Goal: Information Seeking & Learning: Learn about a topic

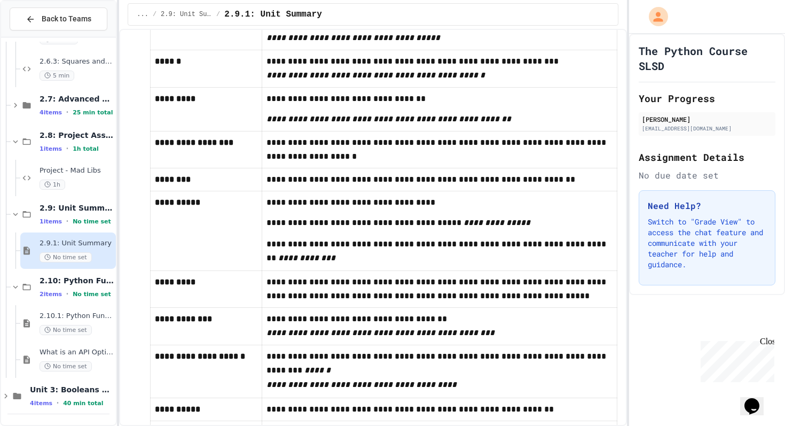
scroll to position [475, 0]
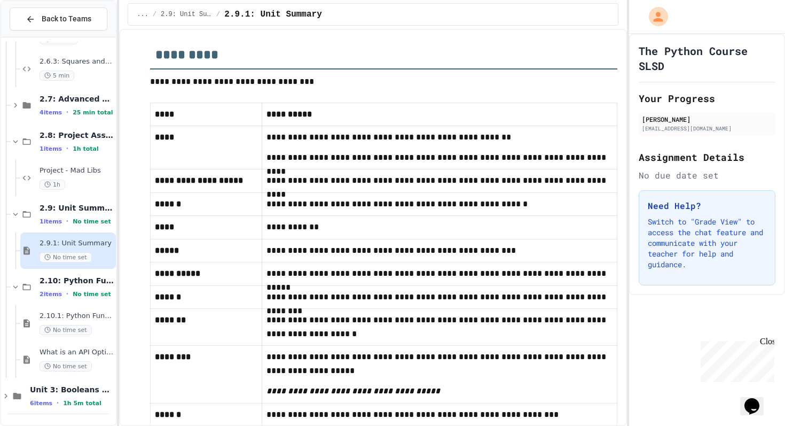
click at [552, 57] on h2 "*********" at bounding box center [383, 51] width 467 height 37
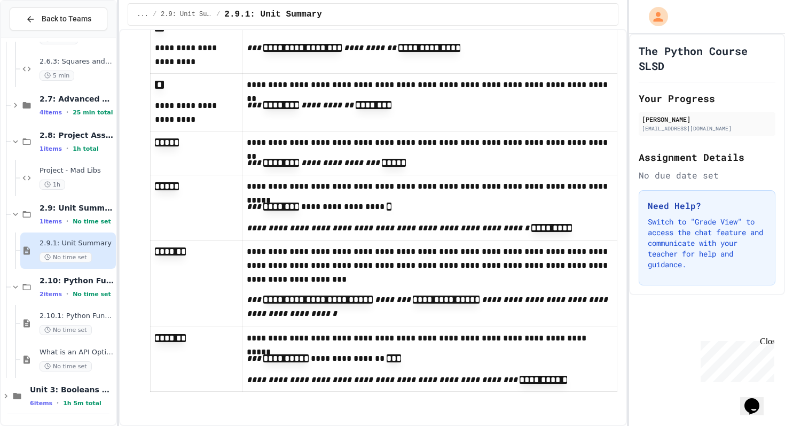
scroll to position [2275, 0]
click at [88, 285] on span "2.10: Python Fundamentals Exam" at bounding box center [77, 281] width 74 height 10
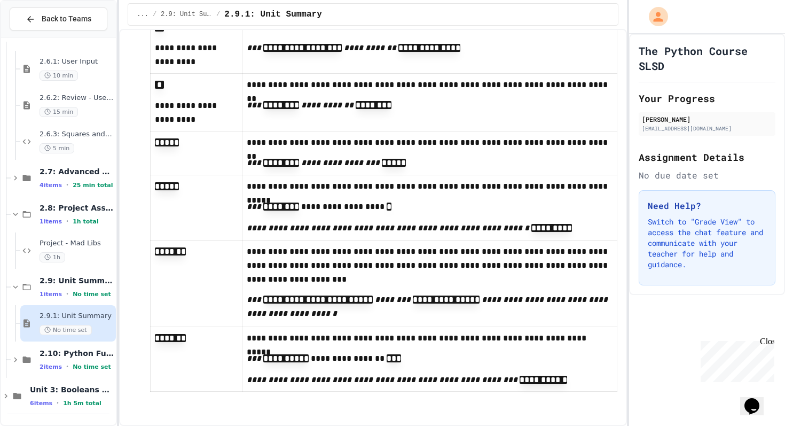
scroll to position [675, 0]
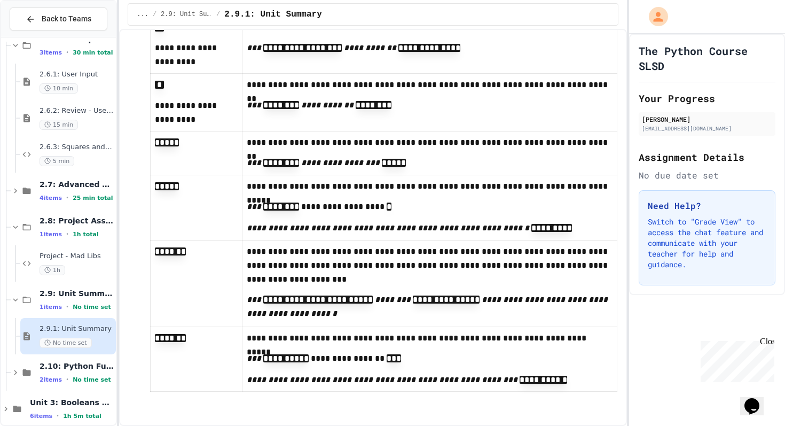
click at [88, 333] on span "2.9.1: Unit Summary" at bounding box center [77, 328] width 74 height 9
click at [82, 361] on span "2.10: Python Fundamentals Exam" at bounding box center [77, 366] width 74 height 10
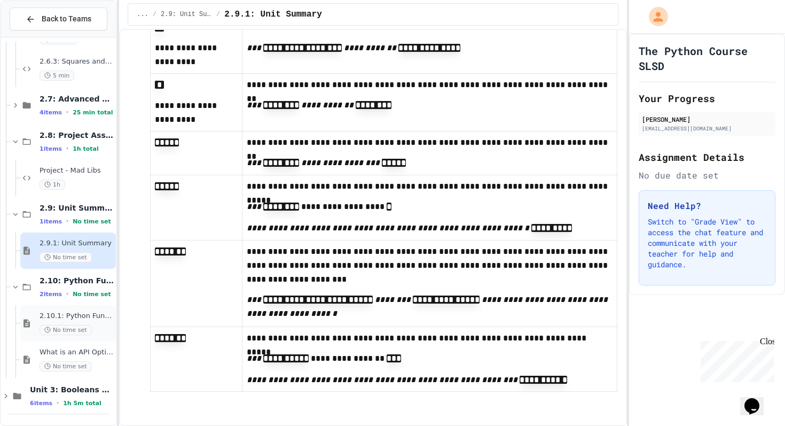
click at [91, 323] on div "2.10.1: Python Fundamentals Exam No time set" at bounding box center [77, 323] width 74 height 24
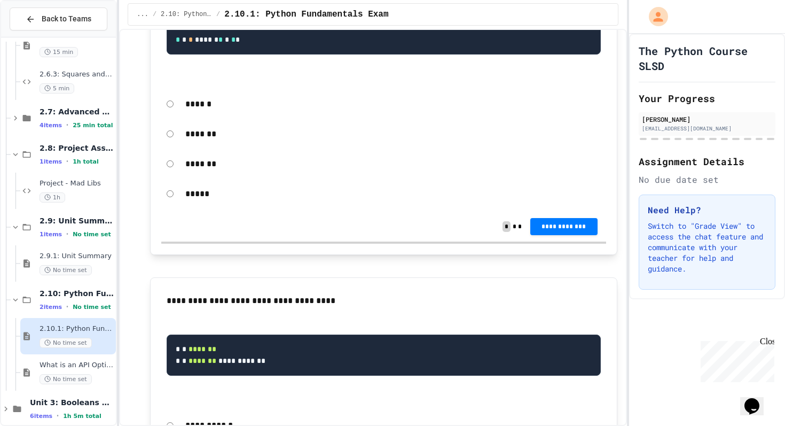
scroll to position [4259, 0]
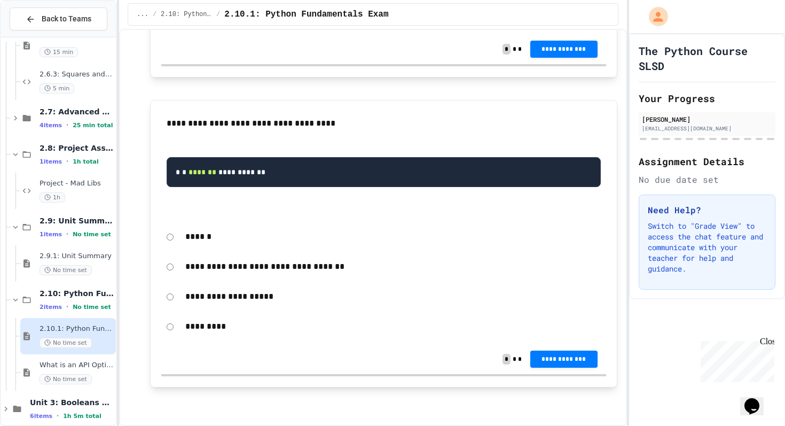
drag, startPoint x: 168, startPoint y: 108, endPoint x: 300, endPoint y: 187, distance: 154.0
click at [300, 186] on div "**********" at bounding box center [383, 165] width 444 height 108
drag, startPoint x: 300, startPoint y: 187, endPoint x: 163, endPoint y: 117, distance: 153.6
click at [163, 117] on div "**********" at bounding box center [383, 165] width 444 height 108
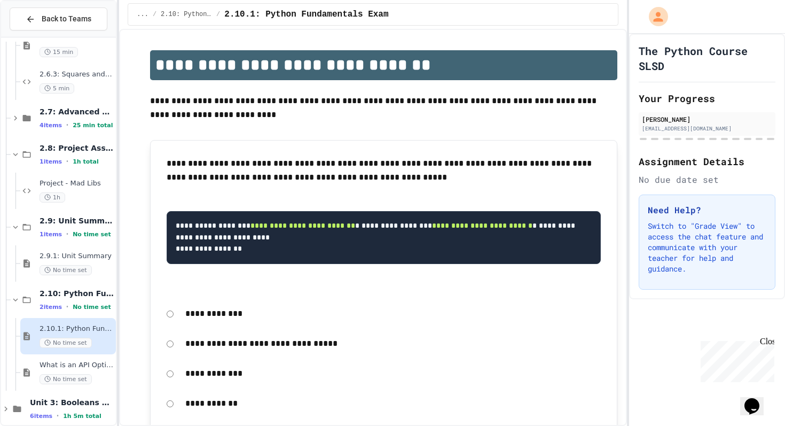
scroll to position [0, 0]
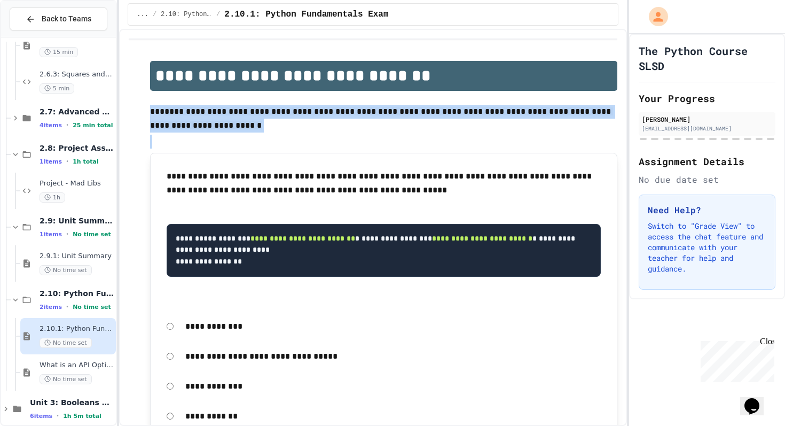
drag, startPoint x: 163, startPoint y: 110, endPoint x: 401, endPoint y: 350, distance: 338.1
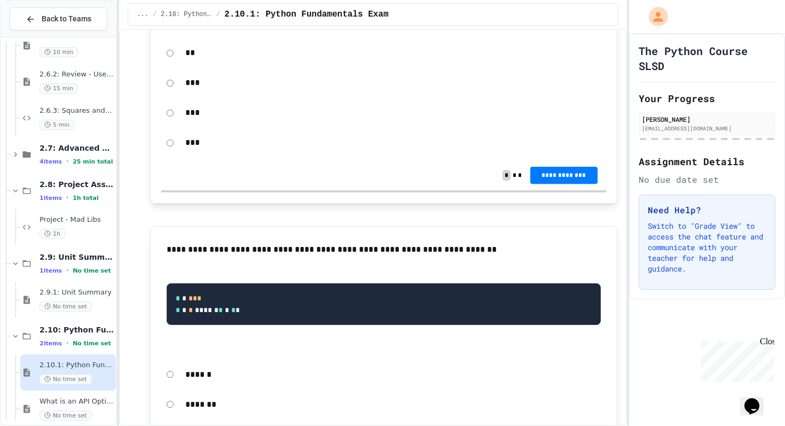
scroll to position [3963, 0]
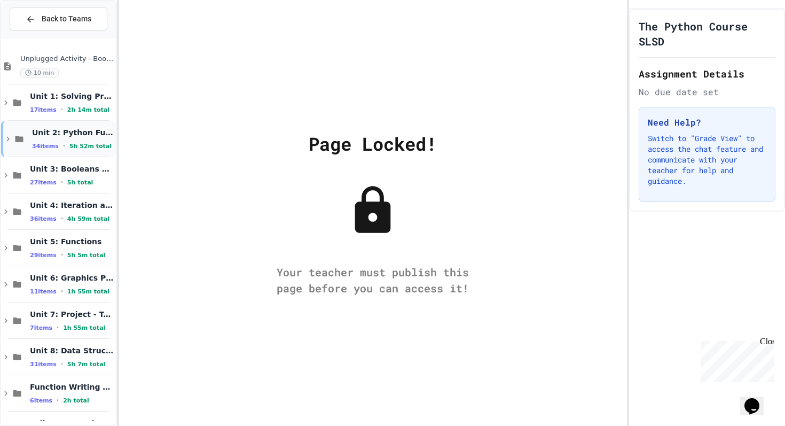
click at [66, 135] on span "Unit 2: Python Fundamentals" at bounding box center [73, 133] width 82 height 10
click at [54, 137] on div "Unit 2: Python Fundamentals 34 items • 5h 52m total" at bounding box center [73, 139] width 82 height 22
click at [84, 143] on span "5h 52m total" at bounding box center [90, 146] width 42 height 7
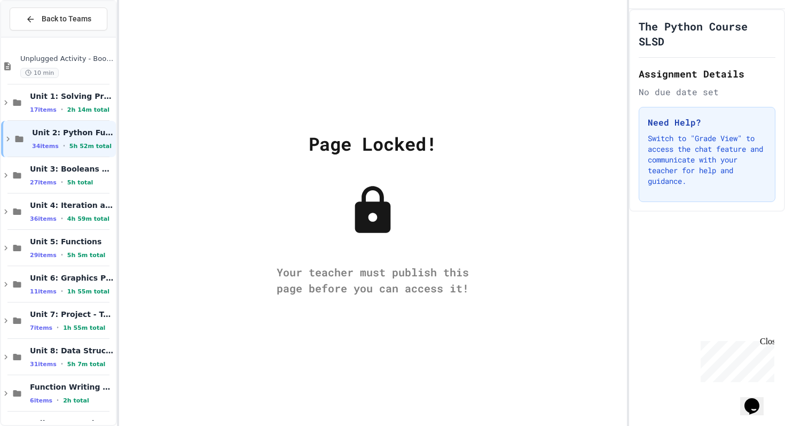
click at [88, 139] on div "Unit 2: Python Fundamentals 34 items • 5h 52m total" at bounding box center [73, 139] width 82 height 22
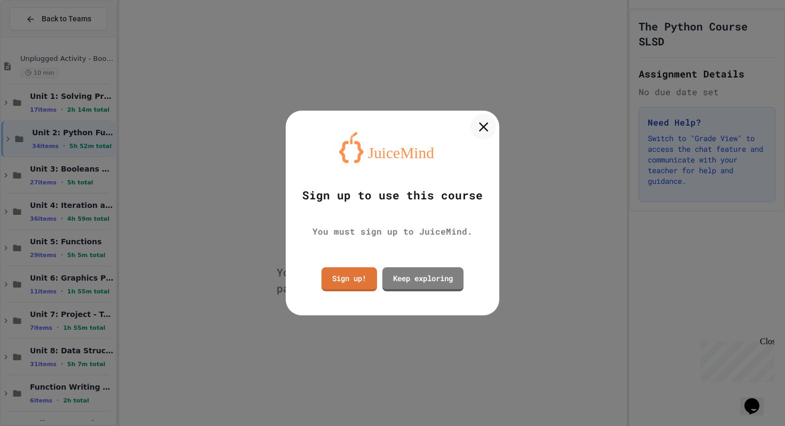
click at [484, 124] on icon at bounding box center [483, 127] width 16 height 16
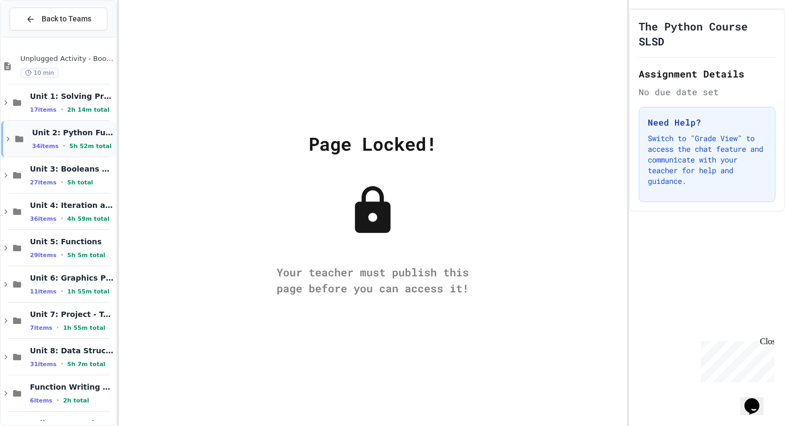
click at [76, 123] on div "Unit 2: Python Fundamentals 34 items • 5h 52m total" at bounding box center [58, 139] width 115 height 36
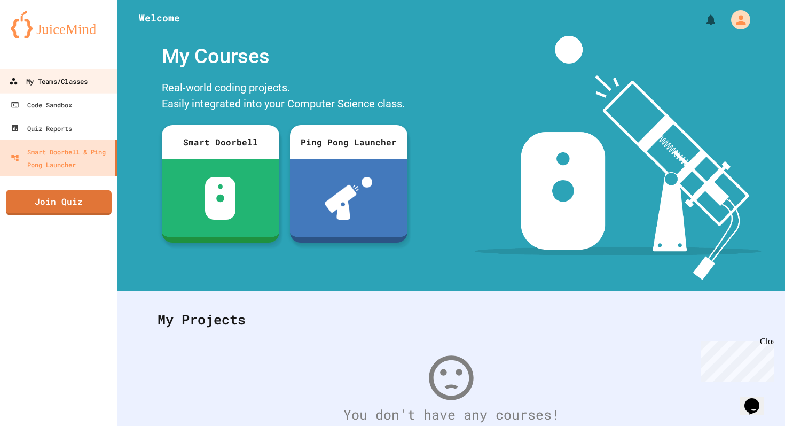
click at [87, 87] on div "My Teams/Classes" at bounding box center [48, 81] width 79 height 13
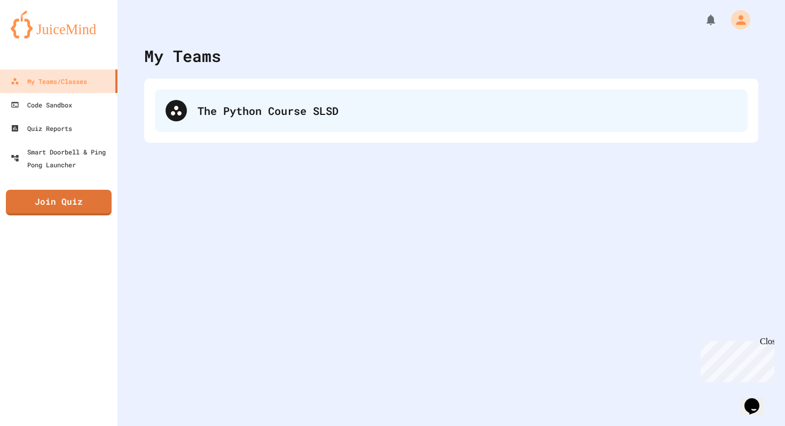
click at [332, 106] on div "The Python Course SLSD" at bounding box center [468, 111] width 540 height 16
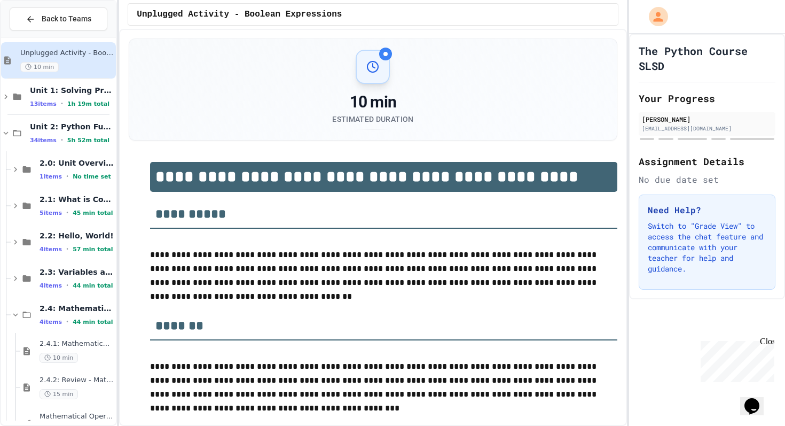
scroll to position [3, 0]
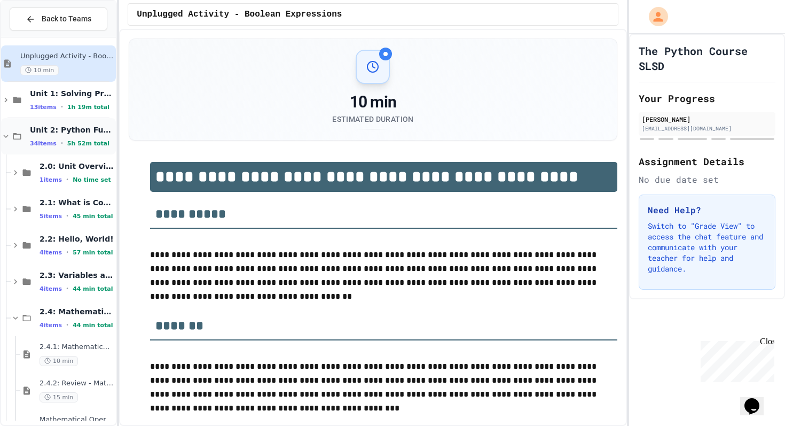
click at [74, 133] on span "Unit 2: Python Fundamentals" at bounding box center [72, 130] width 84 height 10
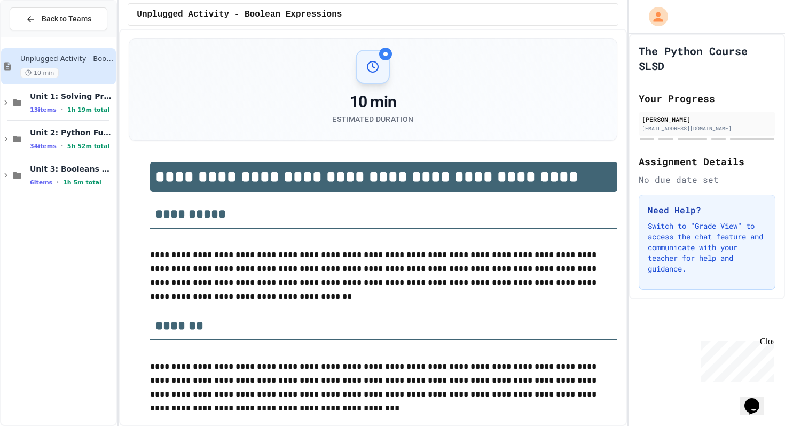
click at [74, 133] on span "Unit 2: Python Fundamentals" at bounding box center [72, 133] width 84 height 10
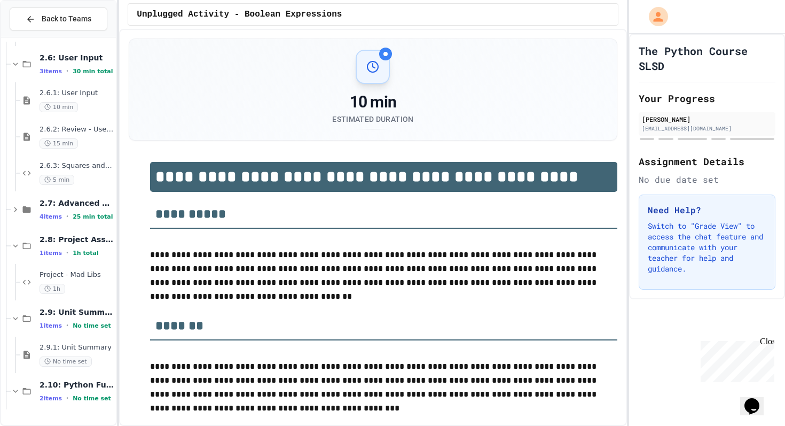
scroll to position [760, 0]
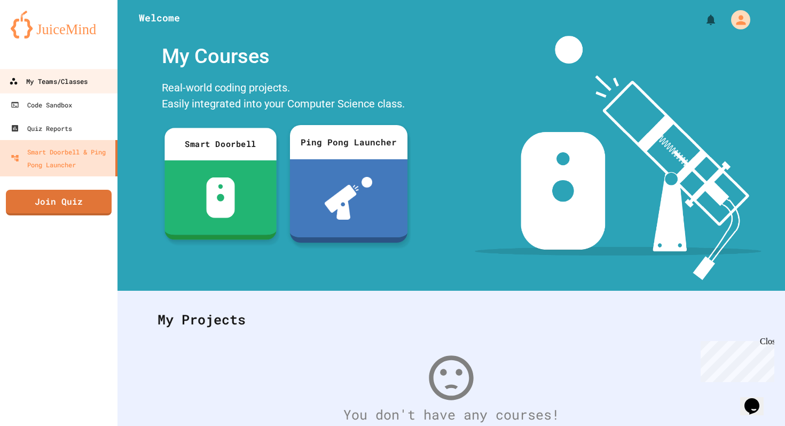
click at [74, 83] on div "My Teams/Classes" at bounding box center [48, 81] width 79 height 13
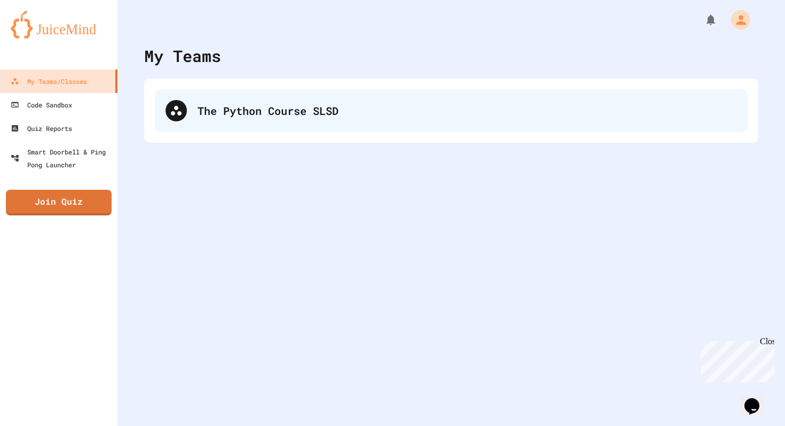
click at [379, 113] on div "The Python Course SLSD" at bounding box center [468, 111] width 540 height 16
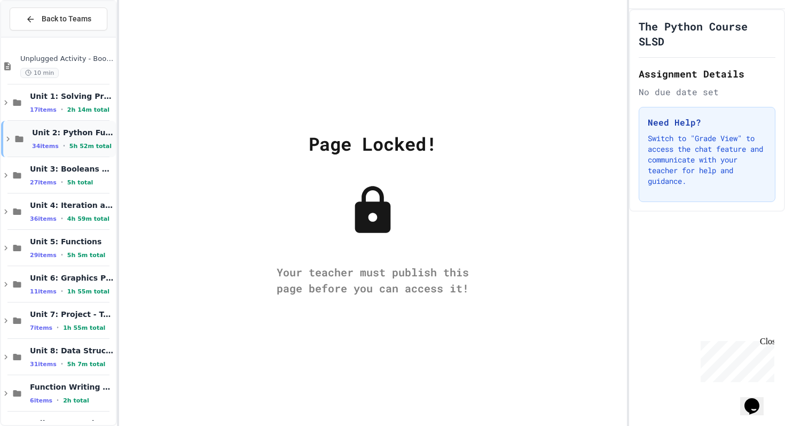
click at [79, 128] on span "Unit 2: Python Fundamentals" at bounding box center [73, 133] width 82 height 10
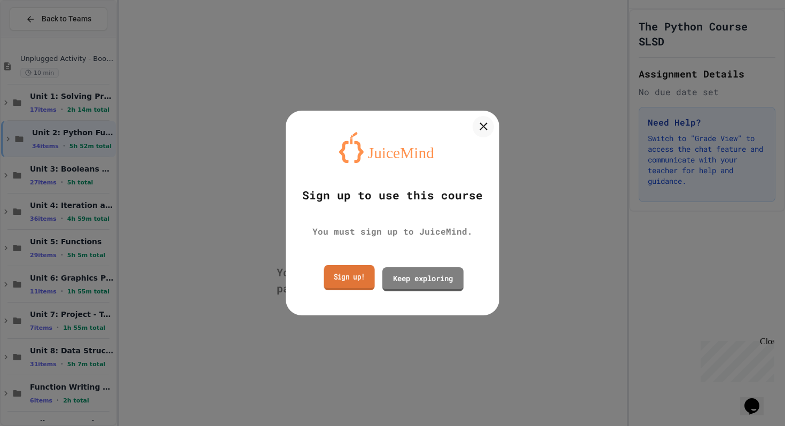
click at [358, 283] on link "Sign up!" at bounding box center [349, 277] width 51 height 25
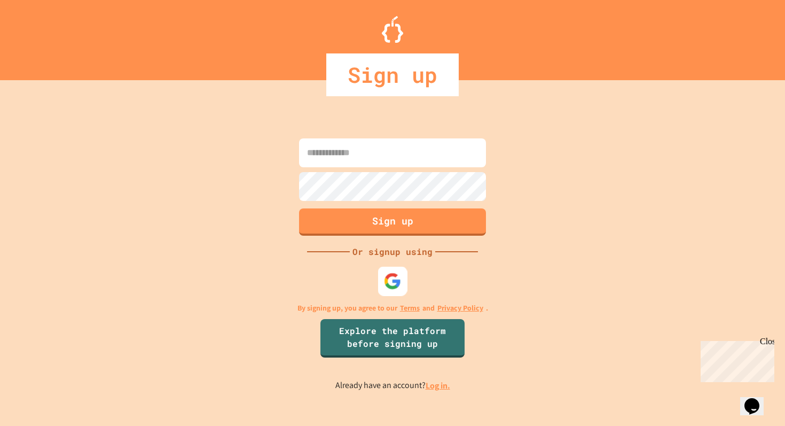
click at [388, 282] on img at bounding box center [393, 281] width 18 height 18
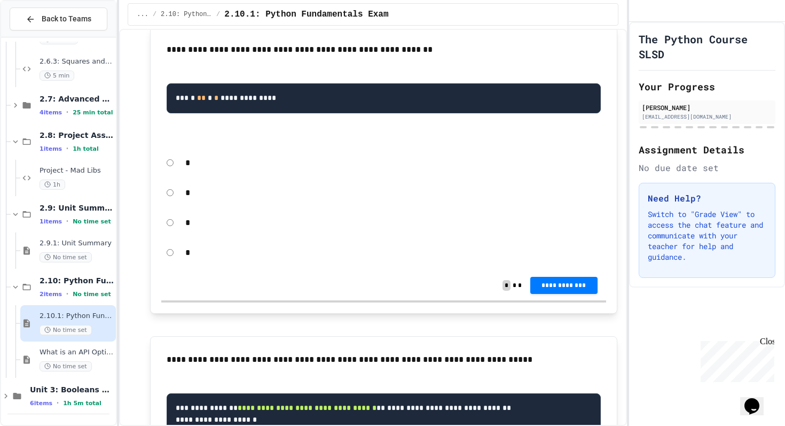
scroll to position [925, 0]
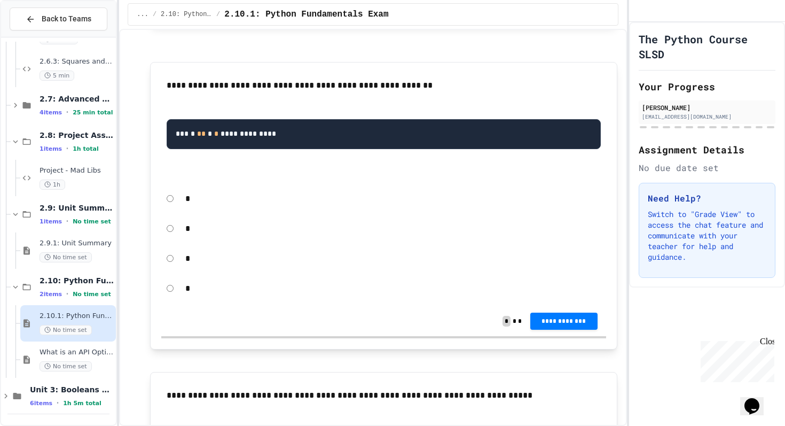
drag, startPoint x: 385, startPoint y: 102, endPoint x: 441, endPoint y: 107, distance: 55.8
click at [441, 92] on p "**********" at bounding box center [384, 86] width 434 height 14
drag, startPoint x: 441, startPoint y: 107, endPoint x: 303, endPoint y: 103, distance: 137.9
click at [303, 92] on p "**********" at bounding box center [384, 86] width 434 height 14
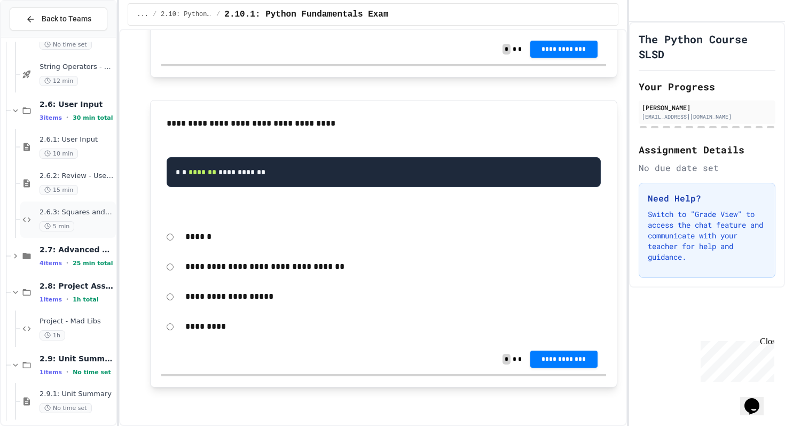
scroll to position [613, 0]
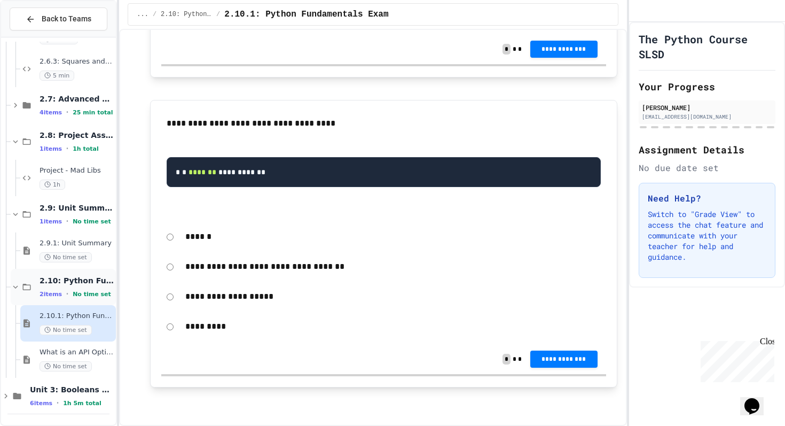
click at [89, 288] on div "2.10: Python Fundamentals Exam 2 items • No time set" at bounding box center [77, 287] width 74 height 22
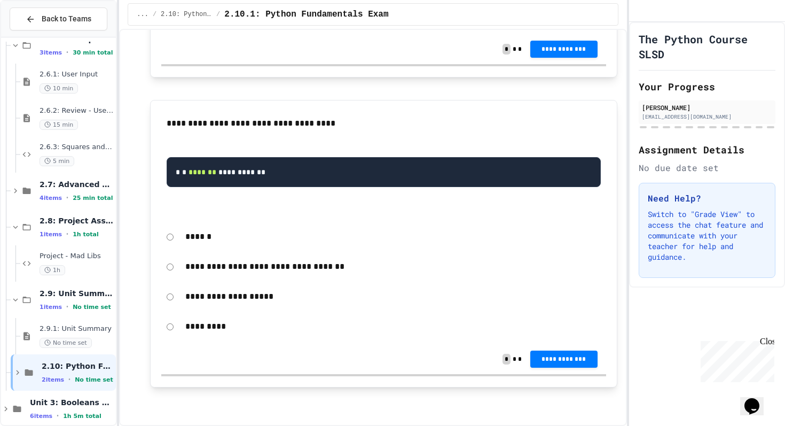
click at [77, 370] on span "2.10: Python Fundamentals Exam" at bounding box center [78, 366] width 72 height 10
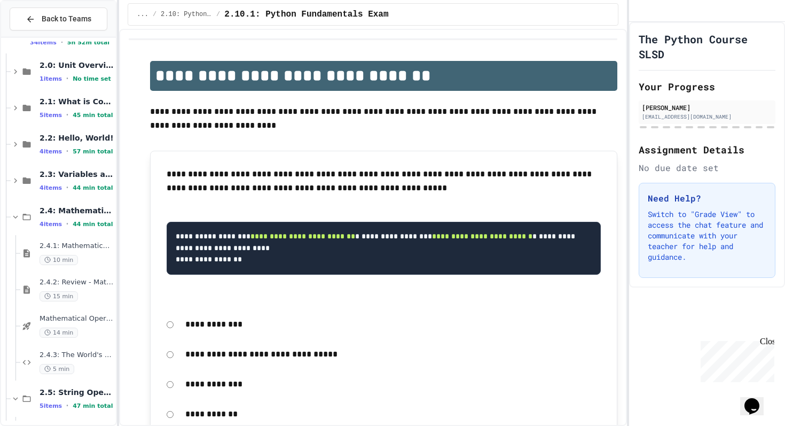
scroll to position [103, 0]
click at [90, 333] on div "14 min" at bounding box center [77, 333] width 74 height 10
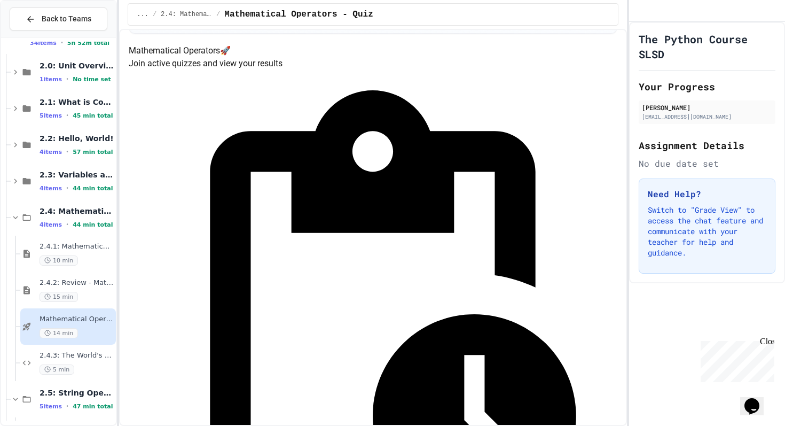
scroll to position [161, 0]
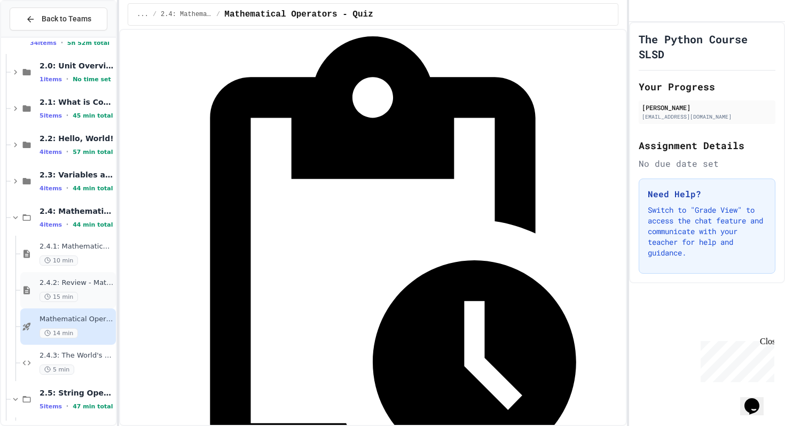
click at [87, 288] on div "2.4.2: Review - Mathematical Operators 15 min" at bounding box center [77, 290] width 74 height 24
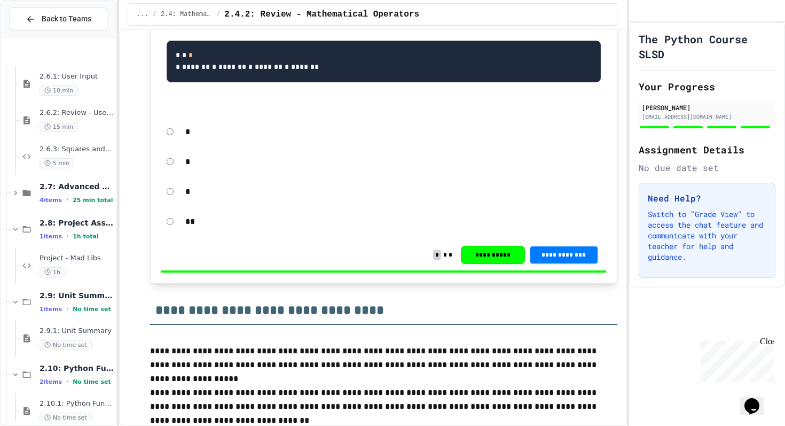
scroll to position [760, 0]
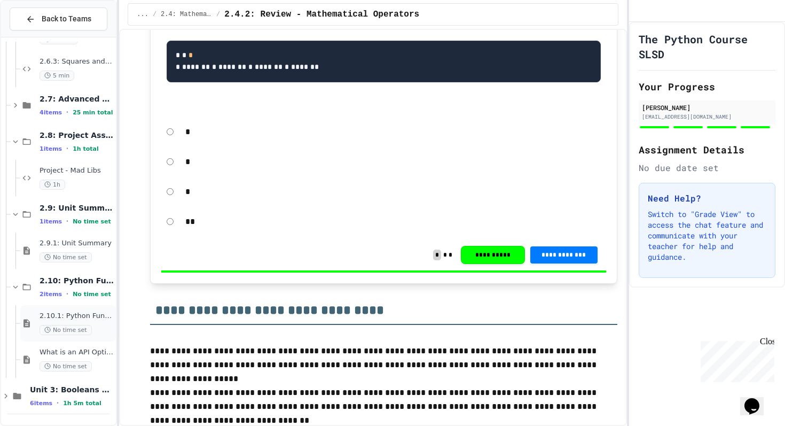
click at [85, 325] on span "No time set" at bounding box center [66, 330] width 52 height 10
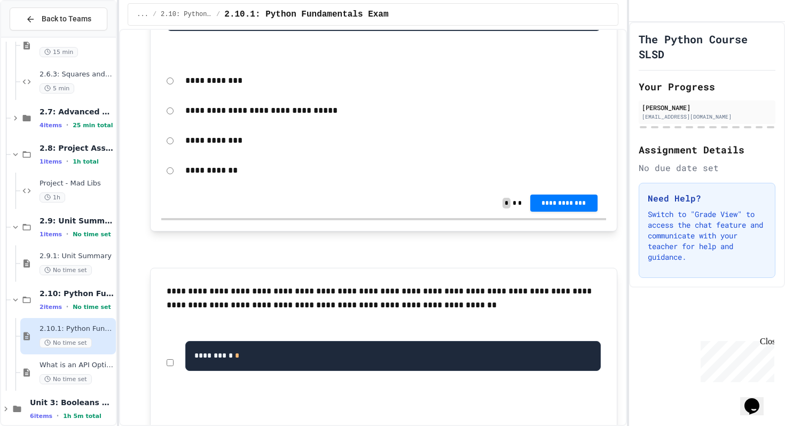
scroll to position [26, 0]
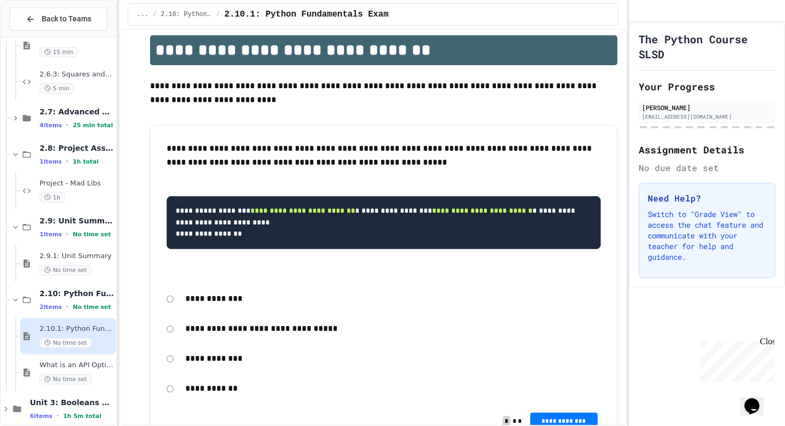
click at [233, 365] on p "**********" at bounding box center [392, 359] width 415 height 14
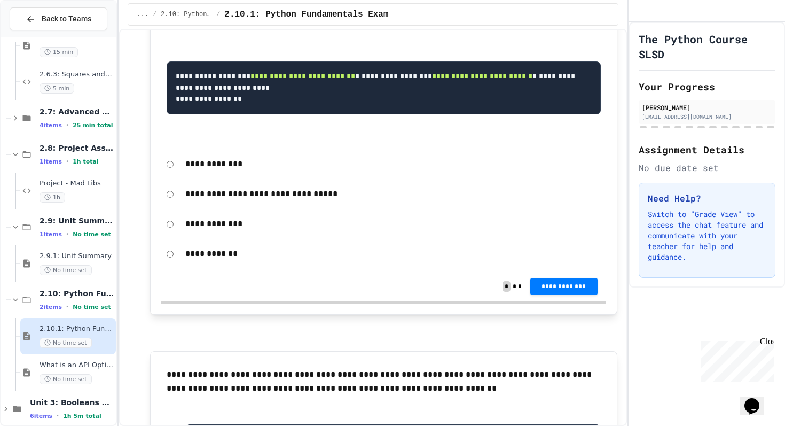
scroll to position [176, 0]
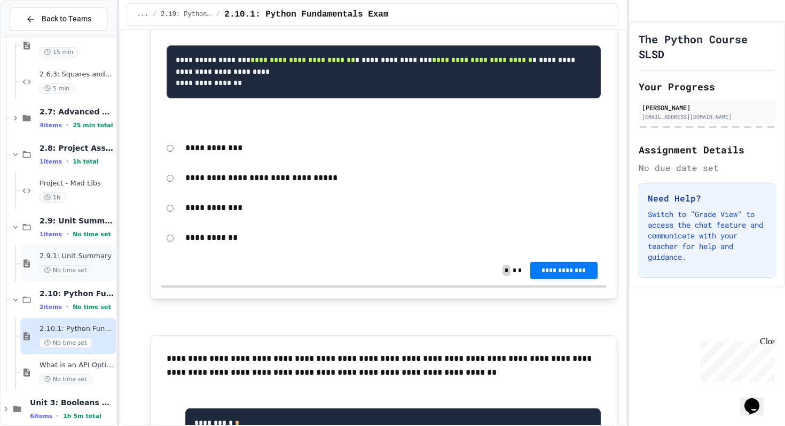
click at [84, 256] on span "2.9.1: Unit Summary" at bounding box center [77, 256] width 74 height 9
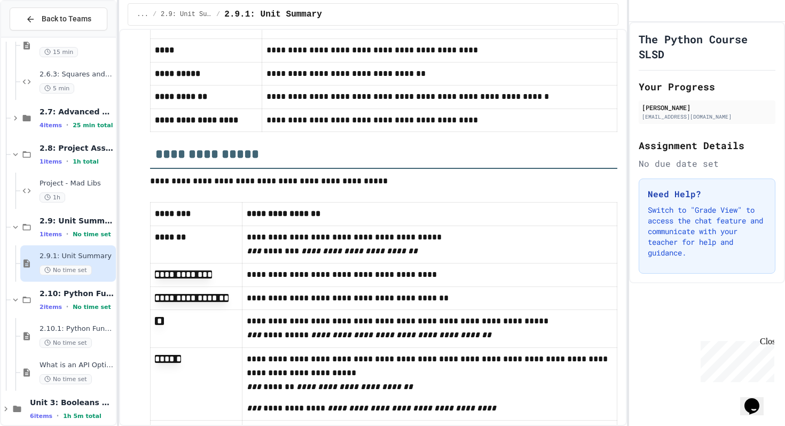
scroll to position [1479, 0]
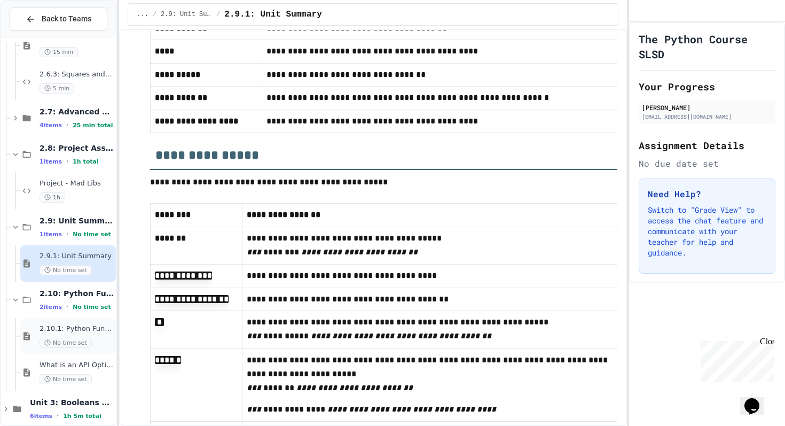
click at [87, 337] on div "2.10.1: Python Fundamentals Exam No time set" at bounding box center [77, 336] width 74 height 24
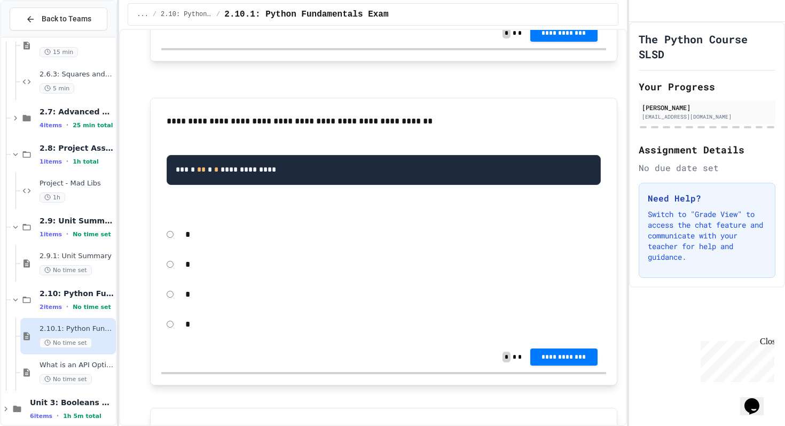
scroll to position [890, 0]
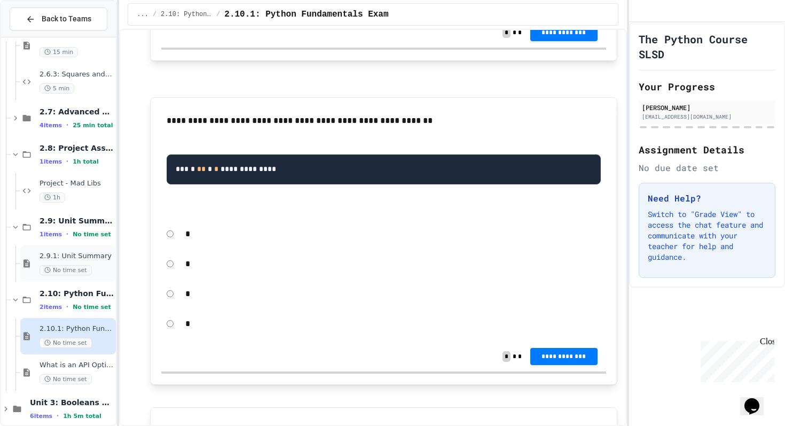
click at [91, 262] on div "2.9.1: Unit Summary No time set" at bounding box center [77, 264] width 74 height 24
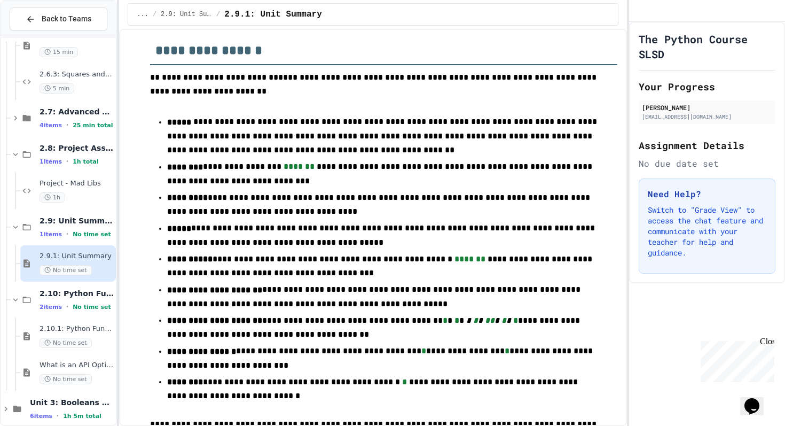
scroll to position [81, 0]
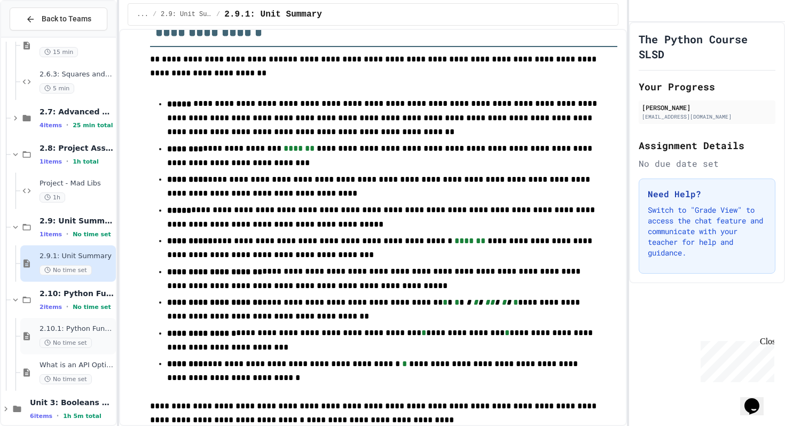
click at [85, 343] on span "No time set" at bounding box center [66, 343] width 52 height 10
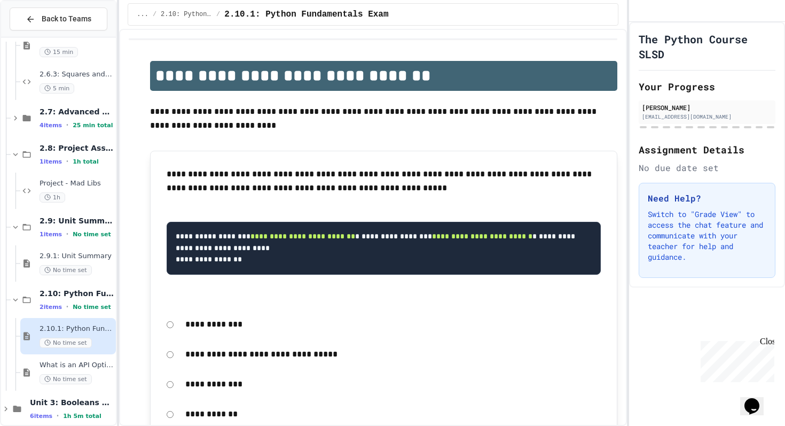
scroll to position [84, 0]
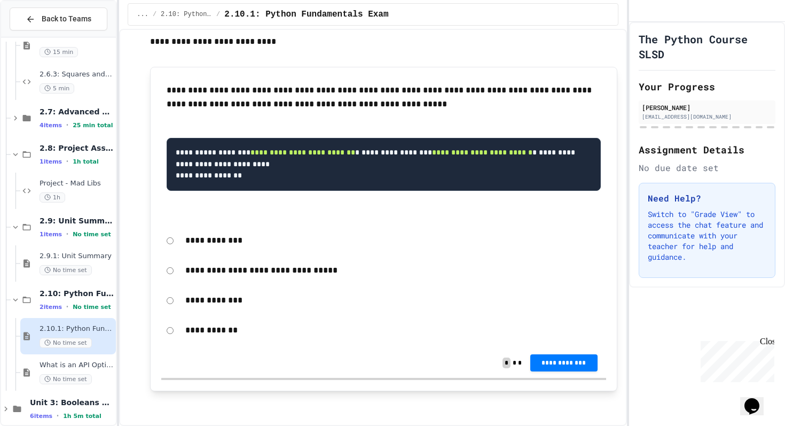
click at [197, 307] on p "**********" at bounding box center [392, 300] width 415 height 14
click at [552, 370] on button "**********" at bounding box center [563, 361] width 67 height 17
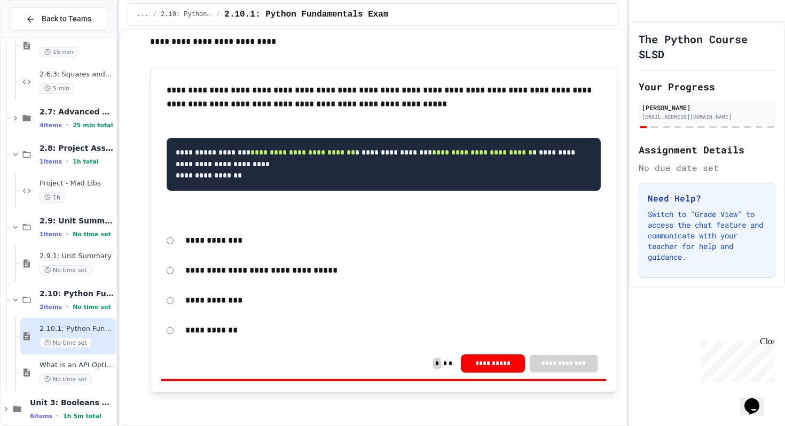
click at [497, 371] on button "**********" at bounding box center [493, 362] width 64 height 18
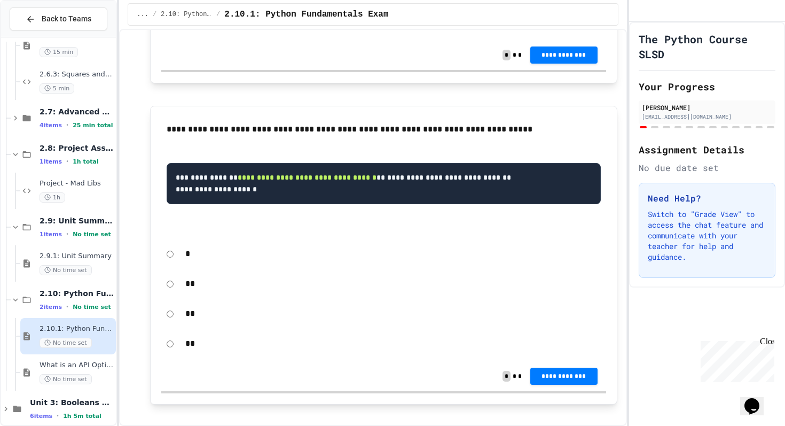
scroll to position [1201, 0]
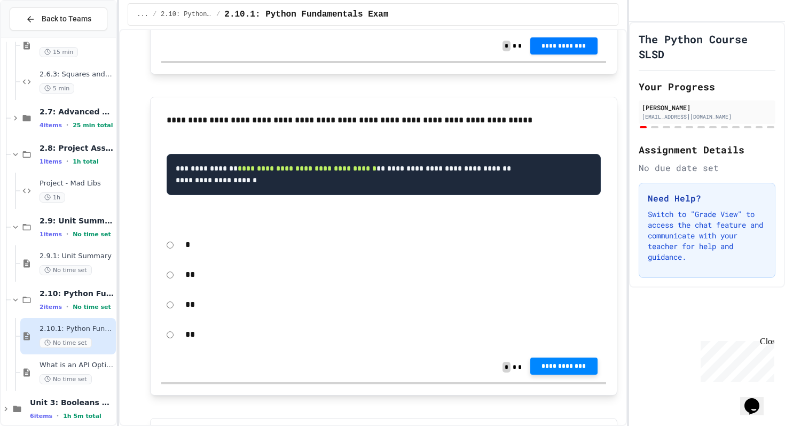
click at [576, 370] on span "**********" at bounding box center [564, 366] width 50 height 9
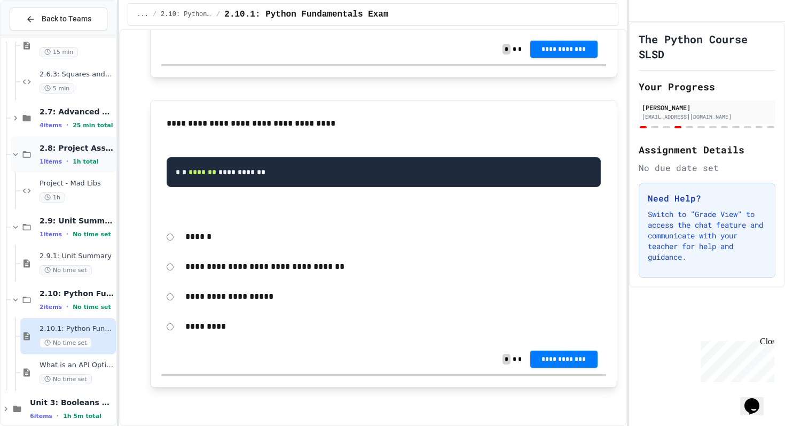
scroll to position [0, 0]
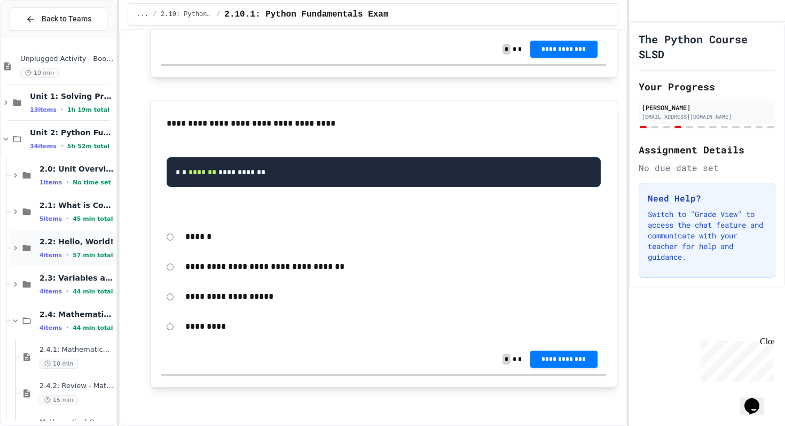
click at [84, 252] on span "57 min total" at bounding box center [93, 255] width 40 height 7
click at [88, 314] on span "2.2.2: Review - Hello, World!" at bounding box center [77, 313] width 74 height 9
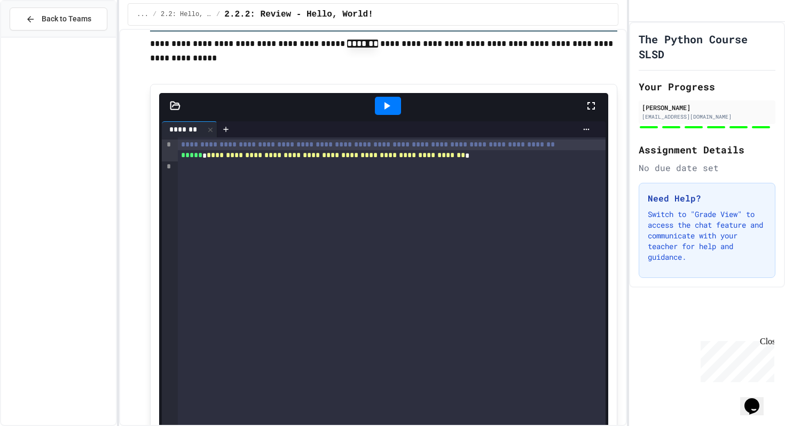
scroll to position [906, 0]
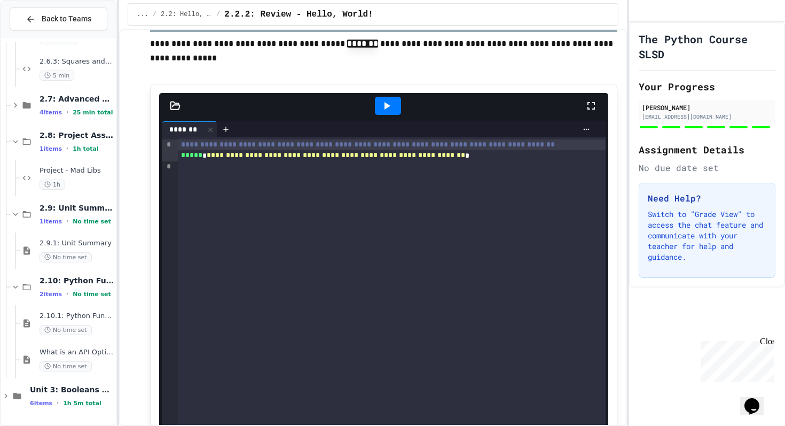
click at [90, 325] on div "No time set" at bounding box center [77, 330] width 74 height 10
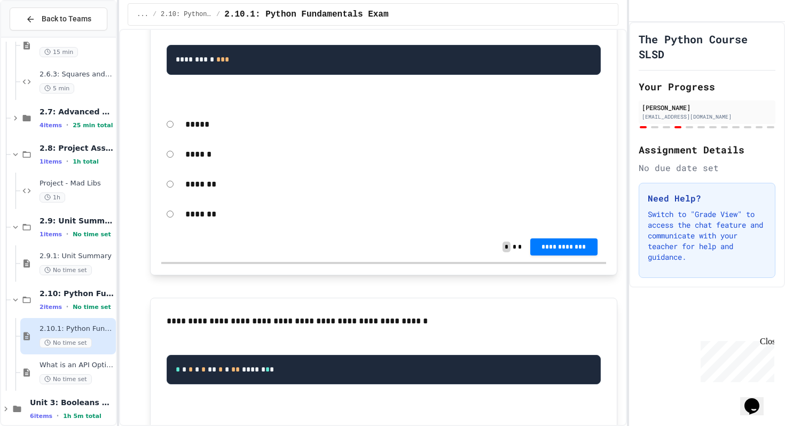
scroll to position [3007, 0]
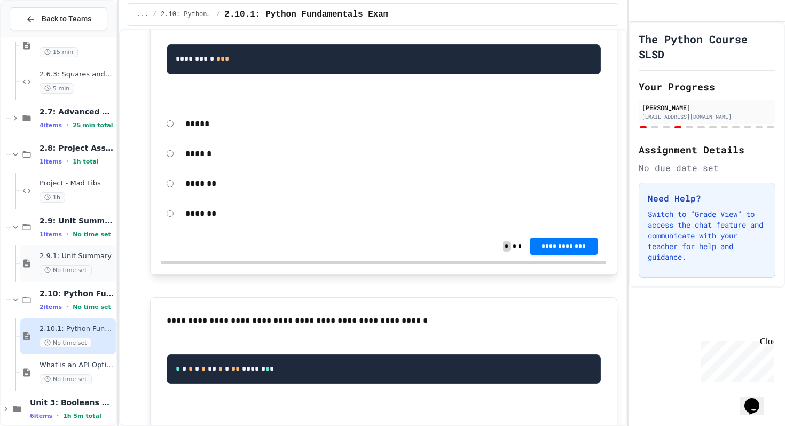
click at [88, 261] on div "2.9.1: Unit Summary No time set" at bounding box center [77, 264] width 74 height 24
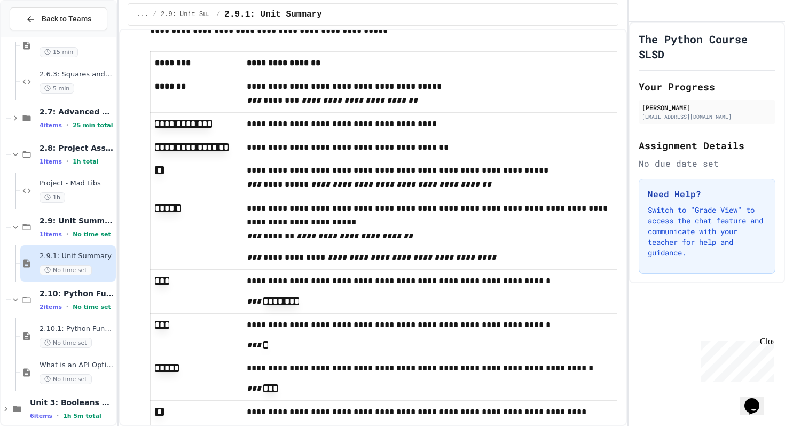
scroll to position [41, 0]
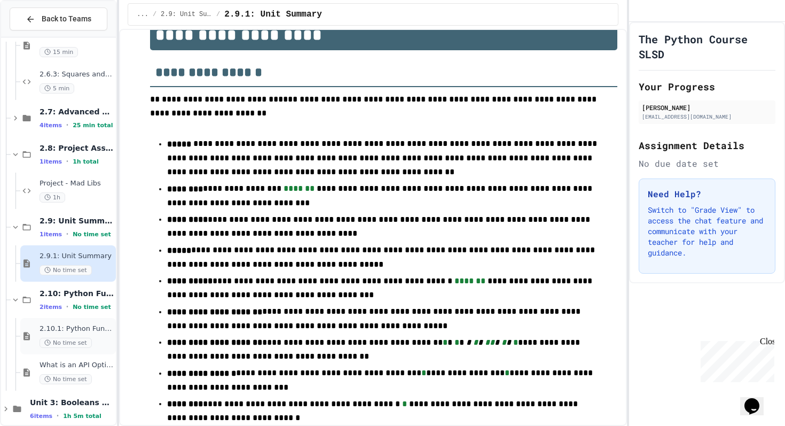
click at [77, 333] on span "2.10.1: Python Fundamentals Exam" at bounding box center [77, 328] width 74 height 9
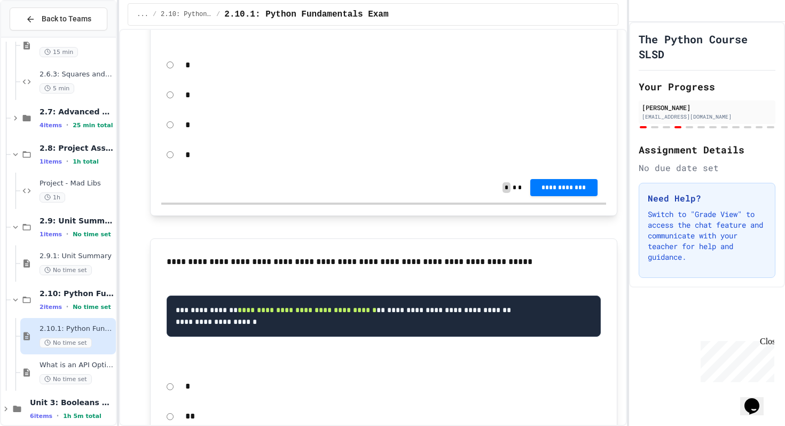
scroll to position [1127, 0]
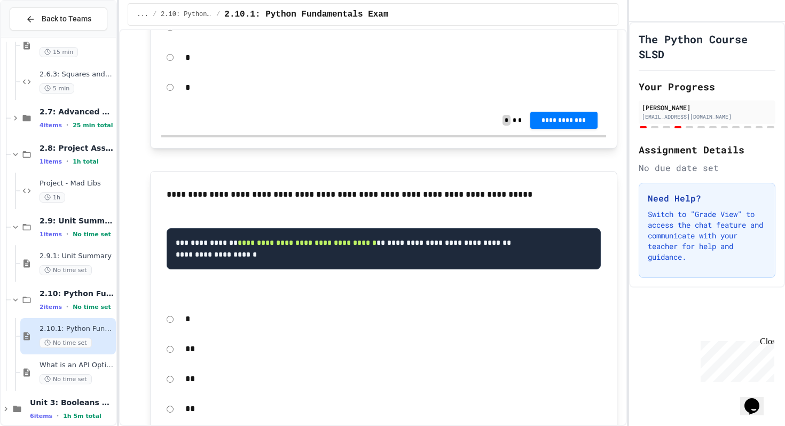
click at [562, 71] on form "* * * *" at bounding box center [383, 43] width 444 height 114
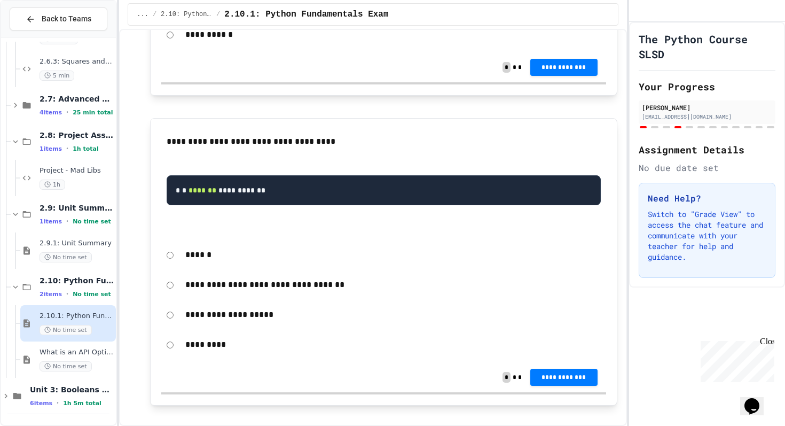
scroll to position [4262, 0]
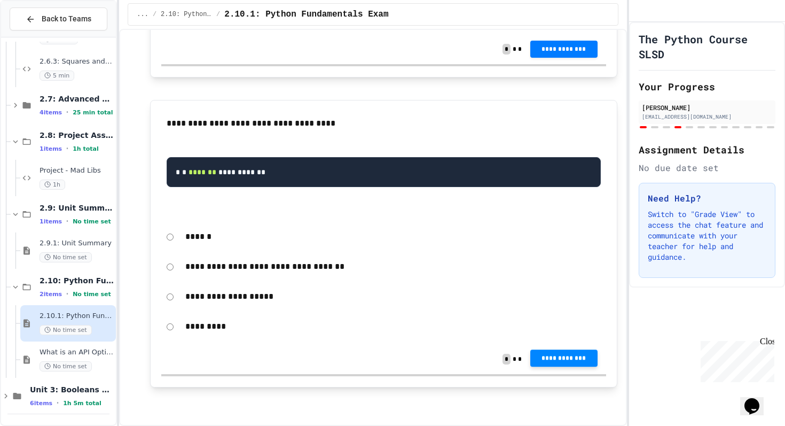
click at [558, 360] on span "**********" at bounding box center [564, 358] width 50 height 9
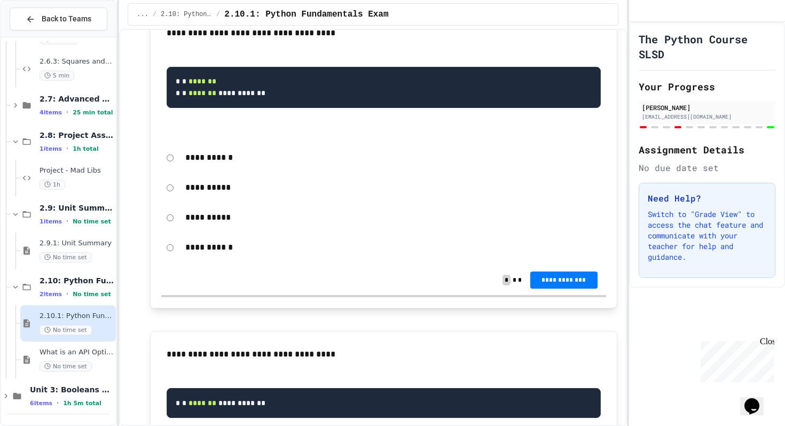
scroll to position [3926, 0]
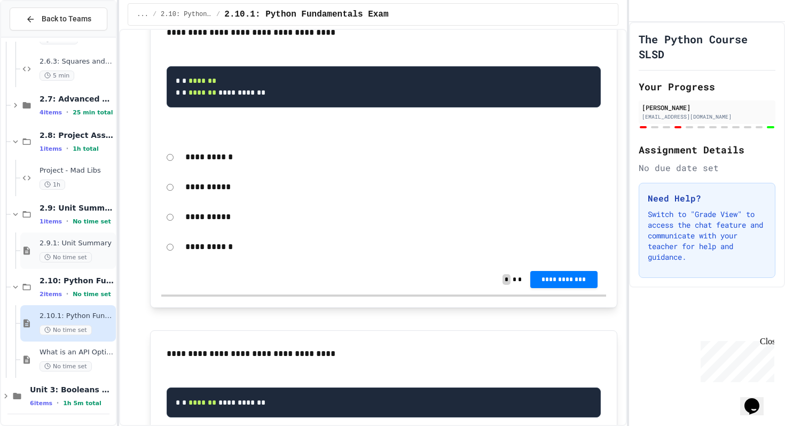
click at [97, 249] on div "2.9.1: Unit Summary No time set" at bounding box center [77, 251] width 74 height 24
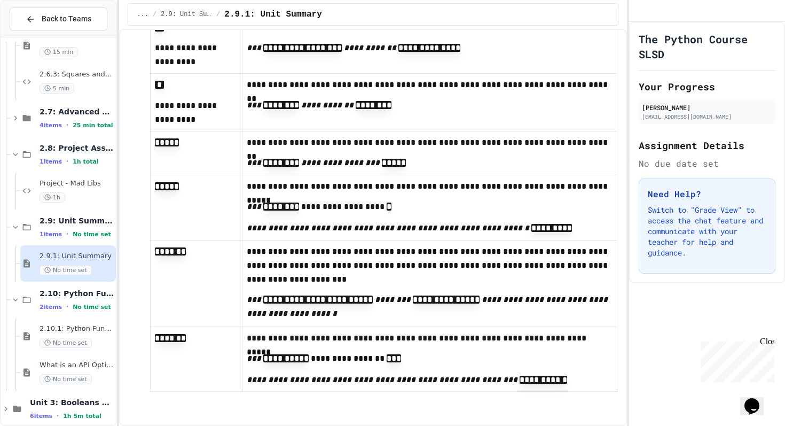
scroll to position [2275, 0]
click at [92, 331] on span "2.10.1: Python Fundamentals Exam" at bounding box center [77, 328] width 74 height 9
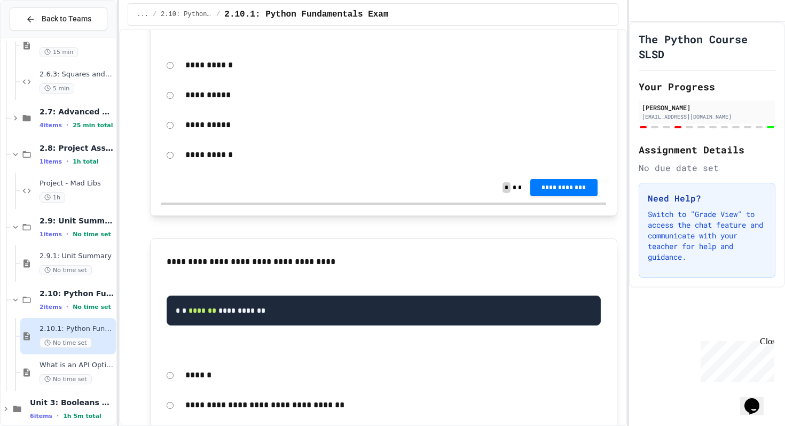
scroll to position [4017, 0]
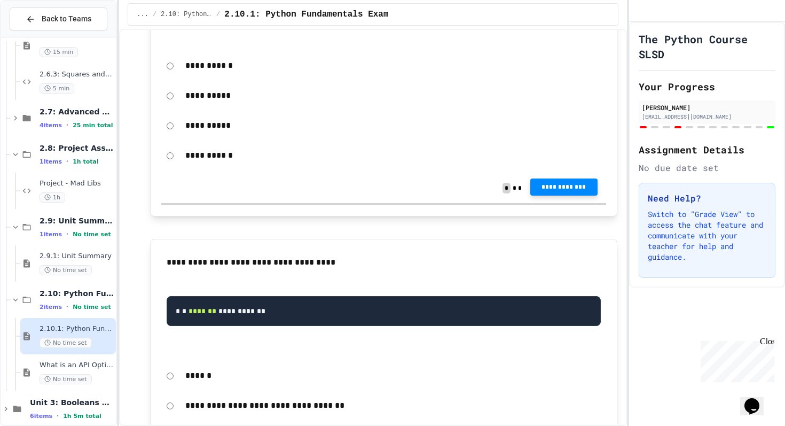
click at [563, 191] on span "**********" at bounding box center [564, 187] width 50 height 9
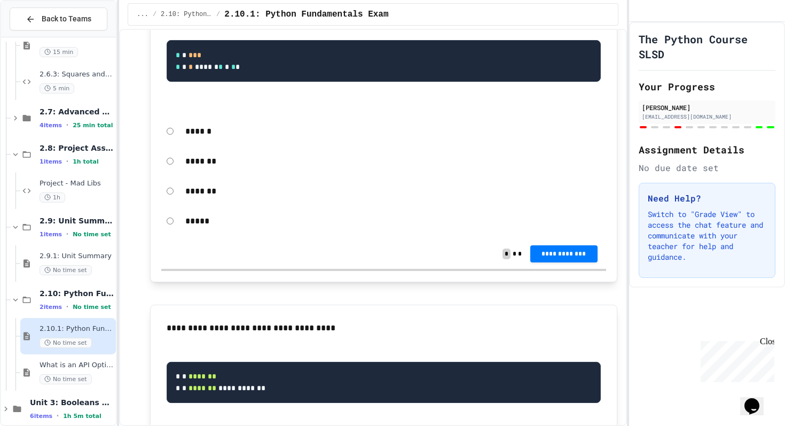
scroll to position [3617, 0]
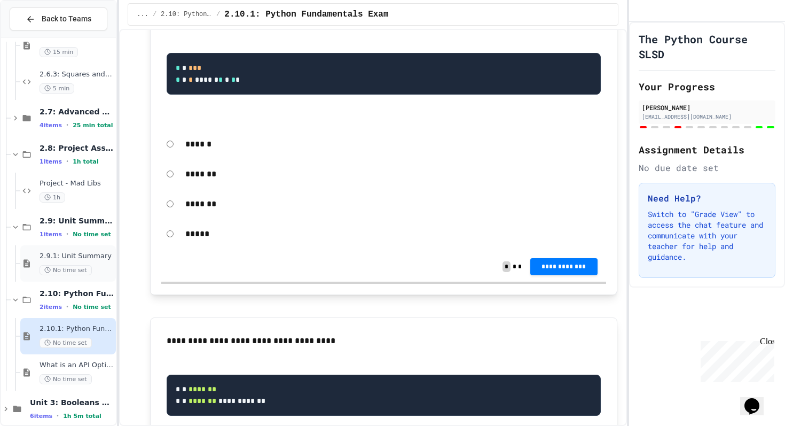
click at [88, 259] on span "2.9.1: Unit Summary" at bounding box center [77, 256] width 74 height 9
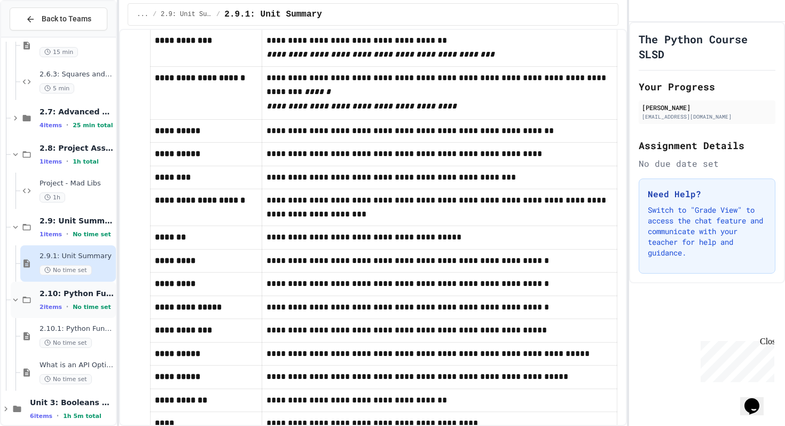
scroll to position [906, 0]
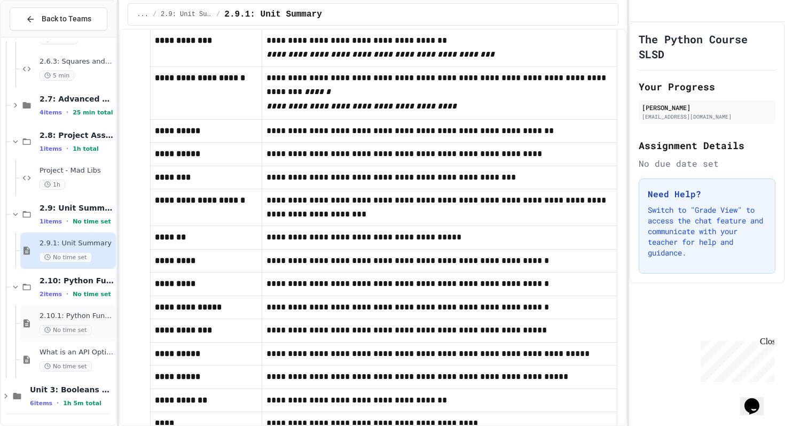
click at [96, 318] on span "2.10.1: Python Fundamentals Exam" at bounding box center [77, 315] width 74 height 9
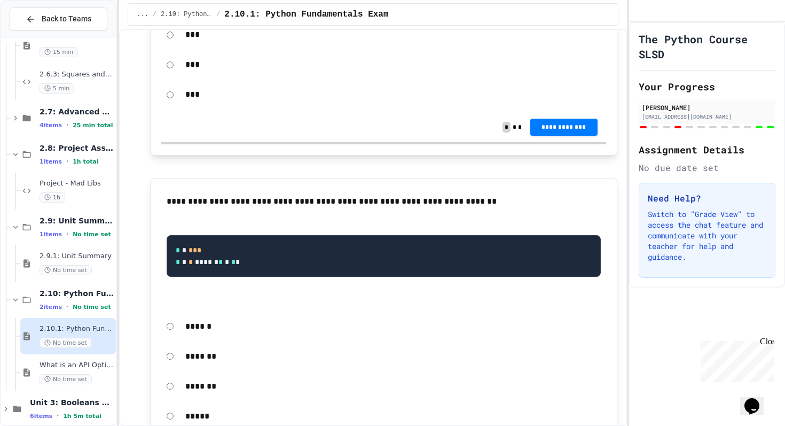
scroll to position [3326, 0]
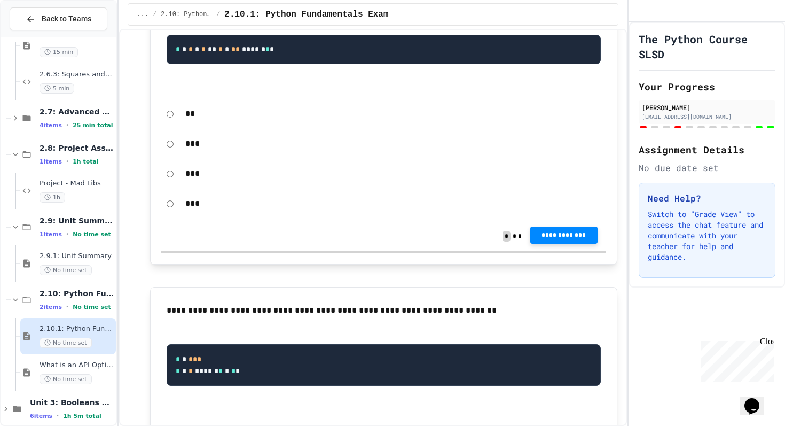
click at [574, 239] on span "**********" at bounding box center [564, 235] width 50 height 9
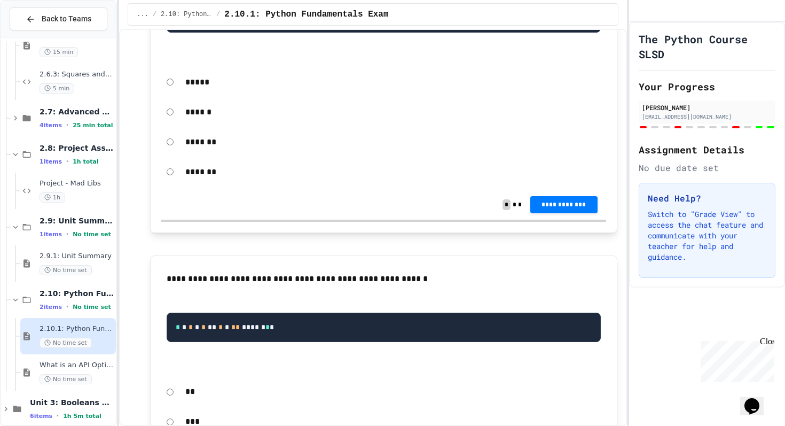
scroll to position [3049, 0]
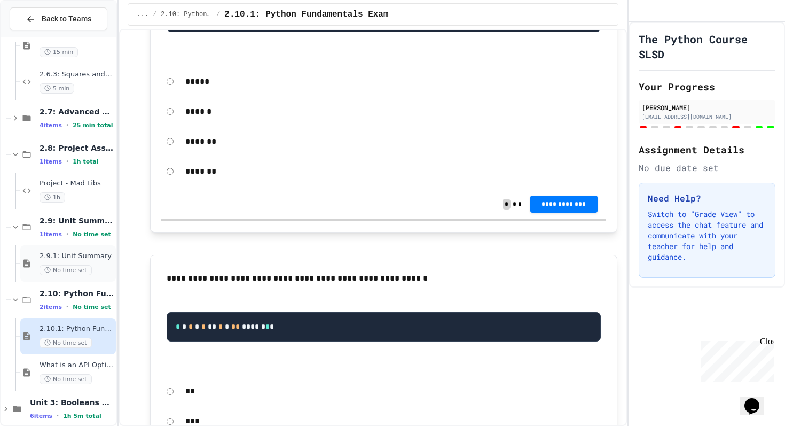
click at [86, 267] on span "No time set" at bounding box center [66, 270] width 52 height 10
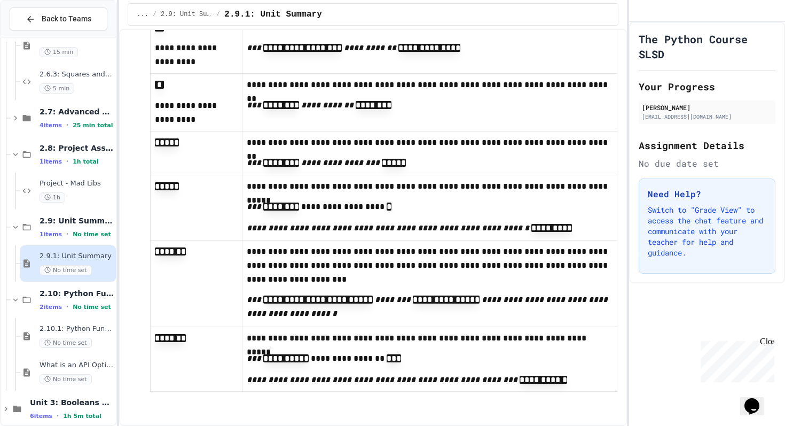
scroll to position [2275, 0]
click at [83, 342] on span "No time set" at bounding box center [66, 343] width 52 height 10
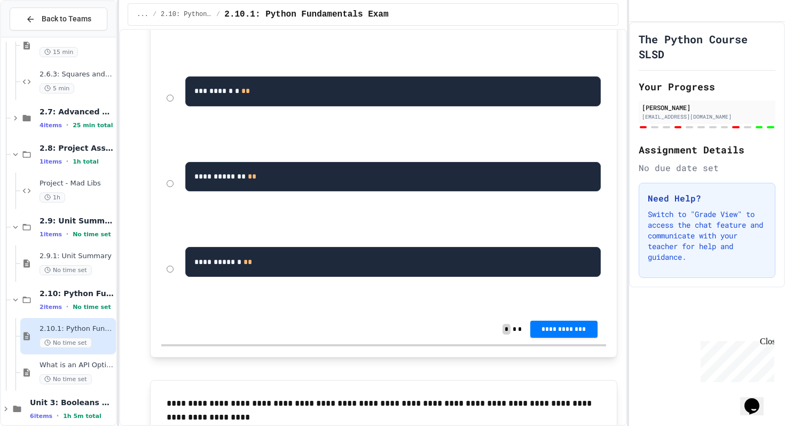
scroll to position [1724, 0]
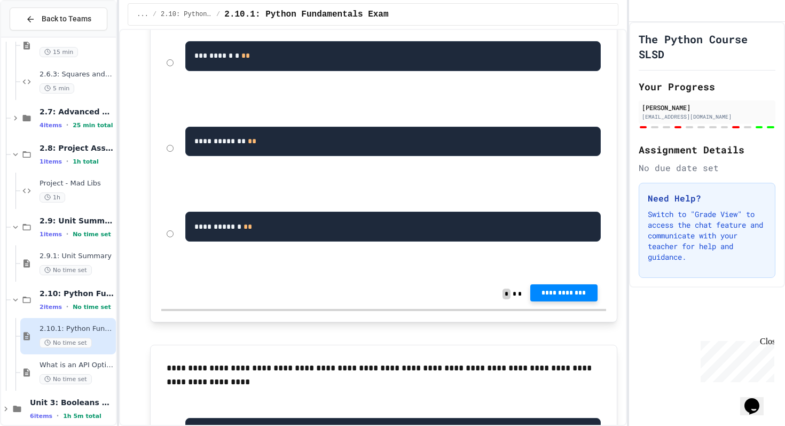
click at [569, 297] on span "**********" at bounding box center [564, 292] width 50 height 9
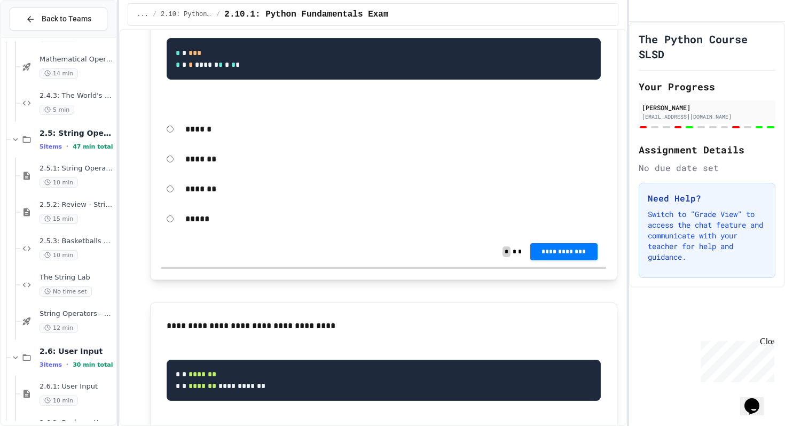
scroll to position [501, 0]
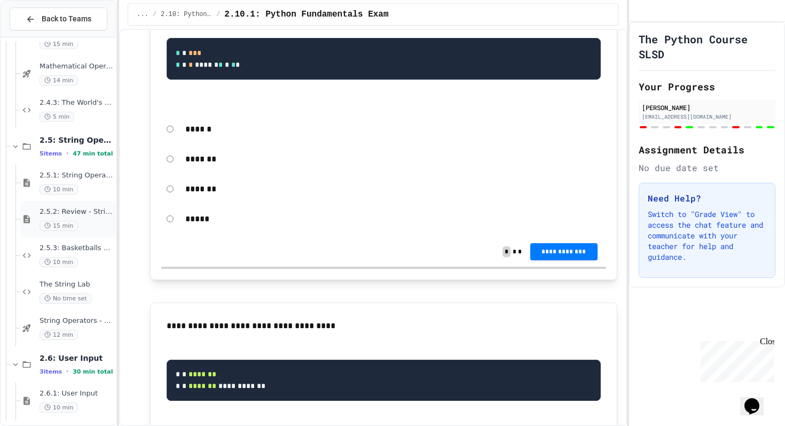
click at [83, 222] on div "15 min" at bounding box center [77, 226] width 74 height 10
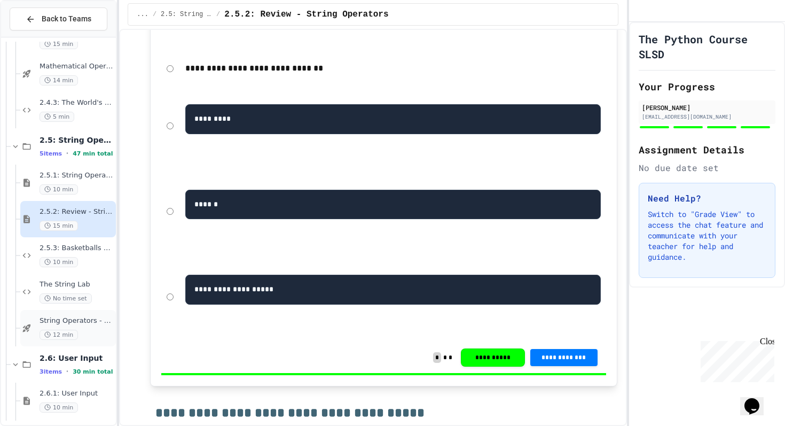
scroll to position [504, 0]
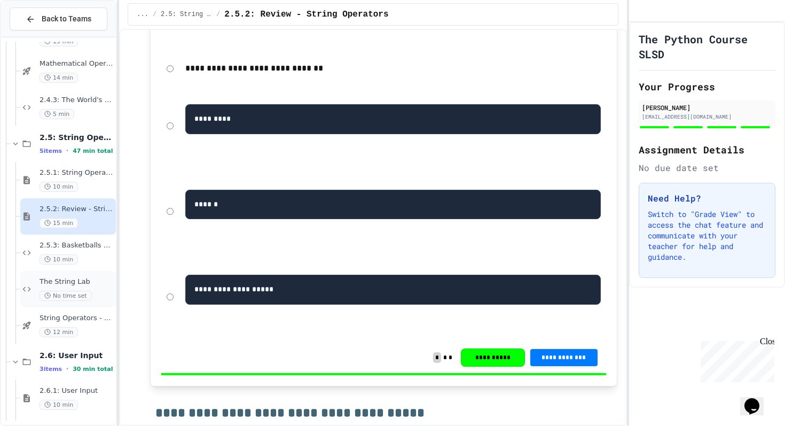
click at [85, 285] on span "The String Lab" at bounding box center [77, 281] width 74 height 9
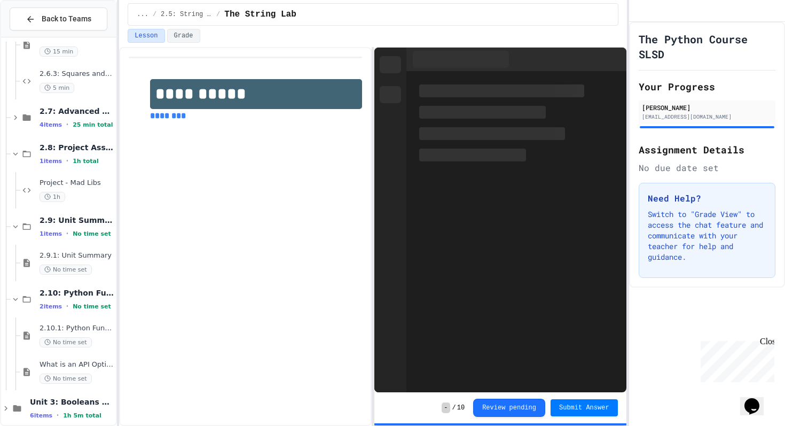
scroll to position [906, 0]
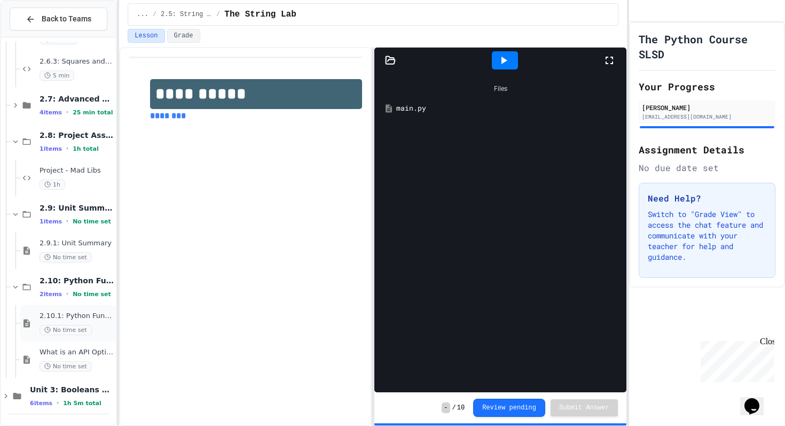
click at [91, 323] on div "2.10.1: Python Fundamentals Exam No time set" at bounding box center [77, 323] width 74 height 24
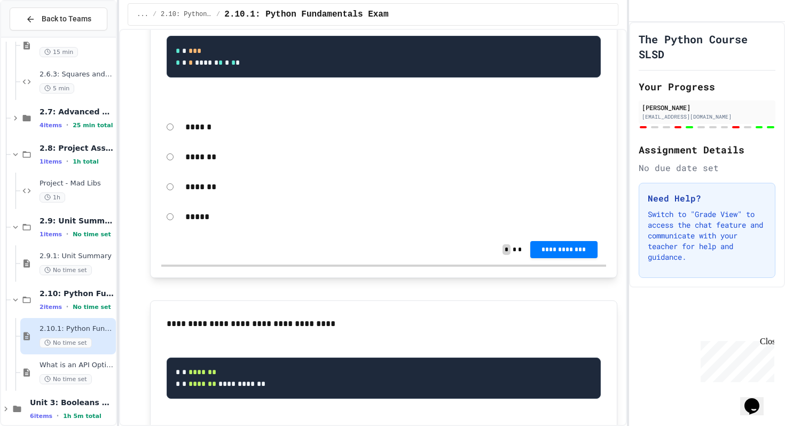
scroll to position [3651, 0]
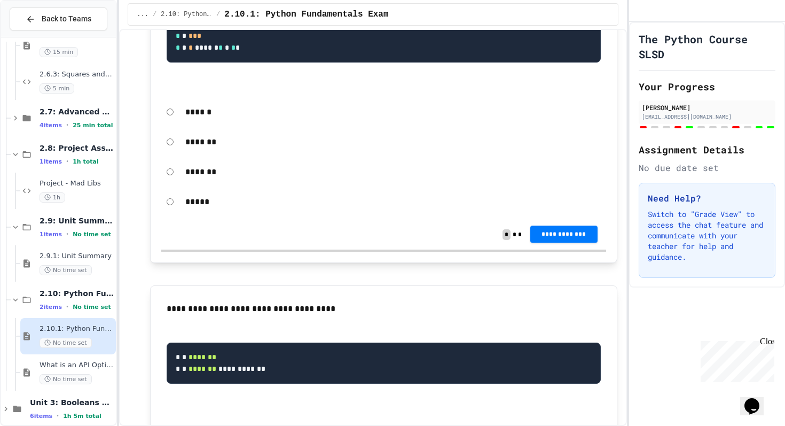
click at [566, 238] on span "**********" at bounding box center [564, 234] width 50 height 9
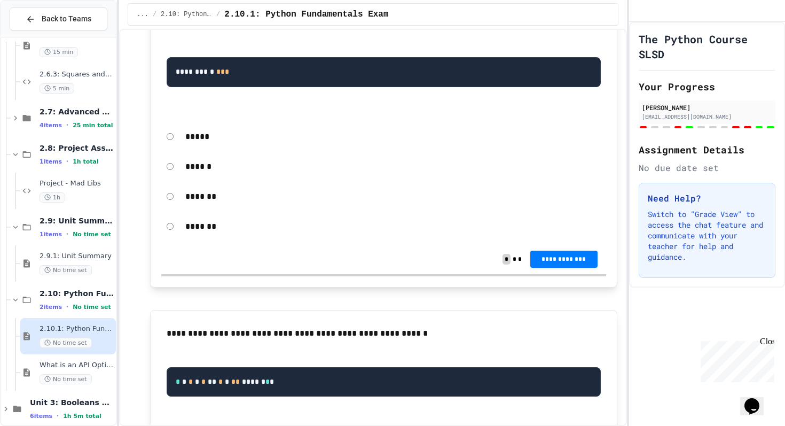
scroll to position [2993, 0]
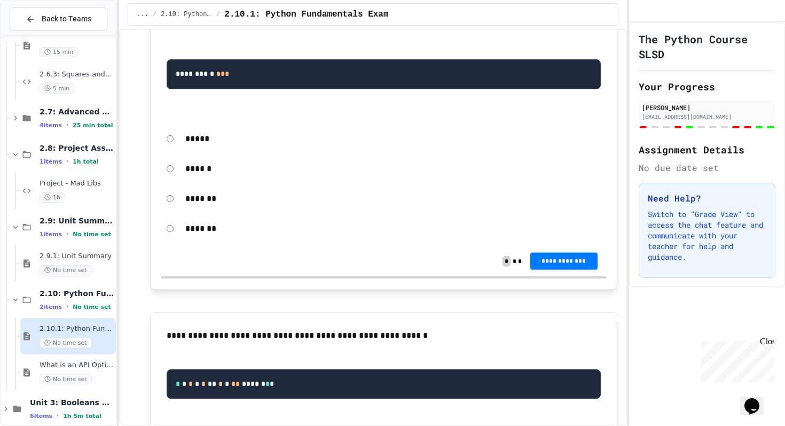
click at [575, 265] on span "**********" at bounding box center [564, 260] width 50 height 9
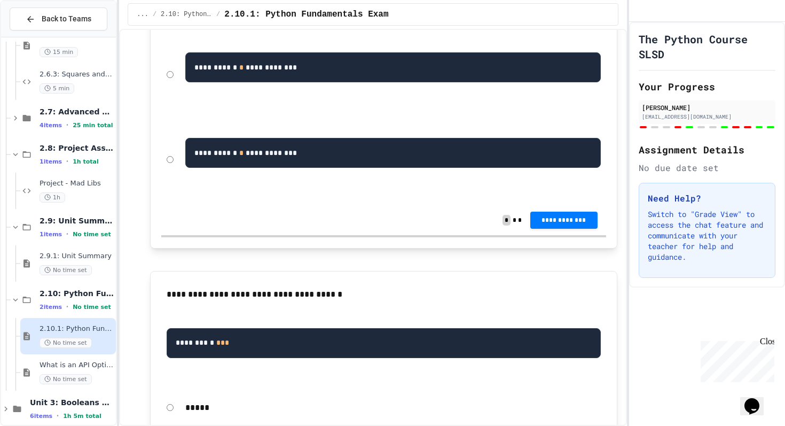
scroll to position [2742, 0]
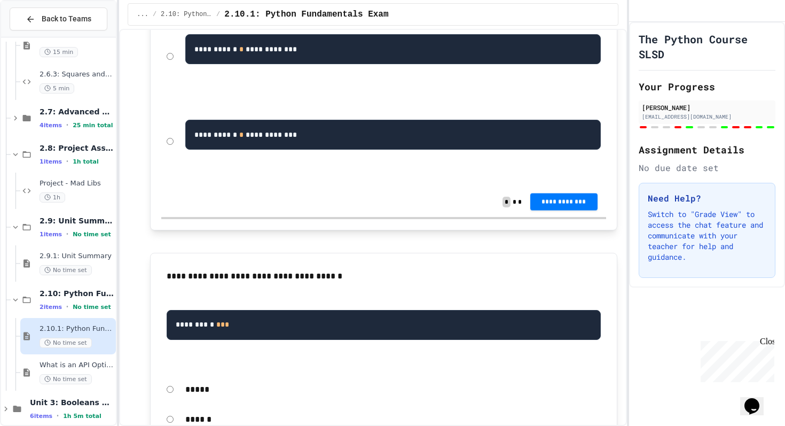
click at [560, 206] on span "**********" at bounding box center [564, 201] width 50 height 9
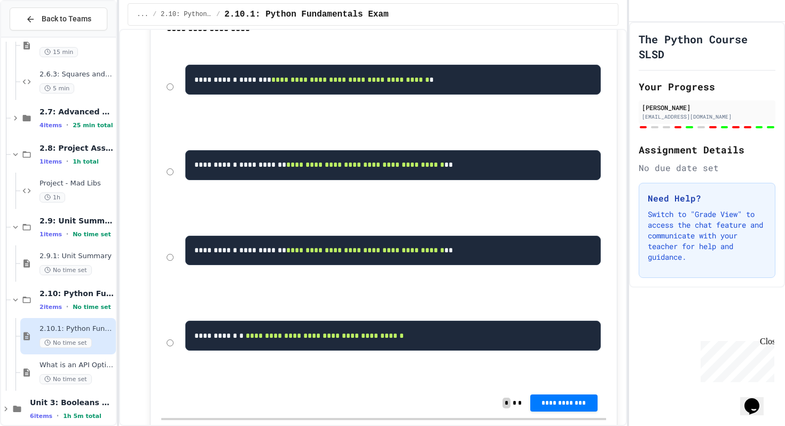
scroll to position [2108, 0]
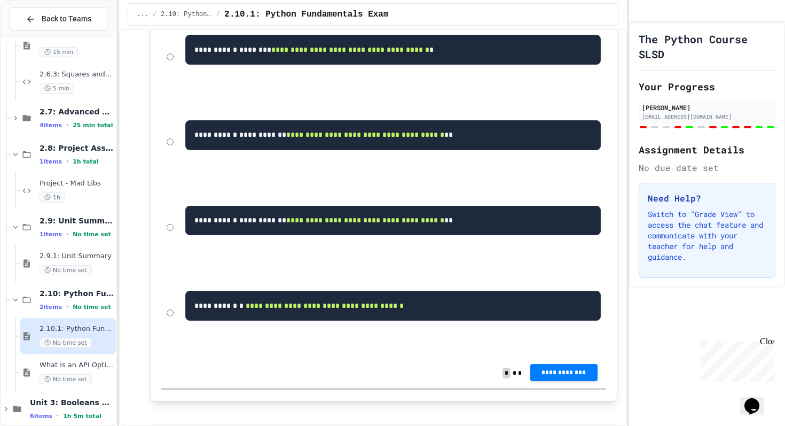
click at [585, 425] on div "**********" at bounding box center [373, 227] width 508 height 397
click at [581, 377] on span "**********" at bounding box center [564, 372] width 50 height 9
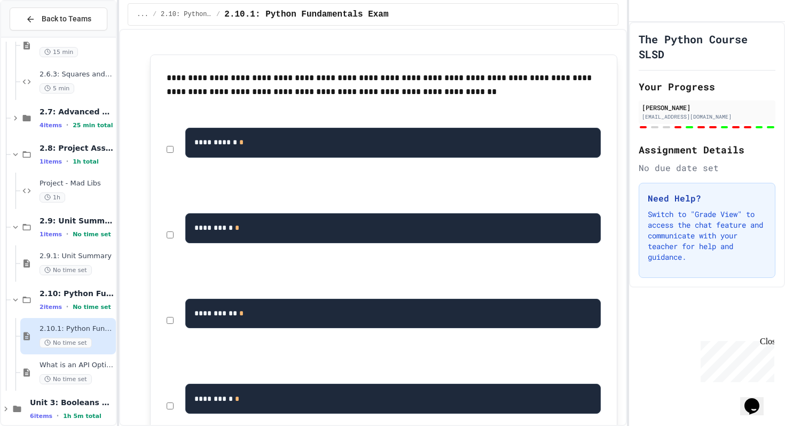
scroll to position [531, 0]
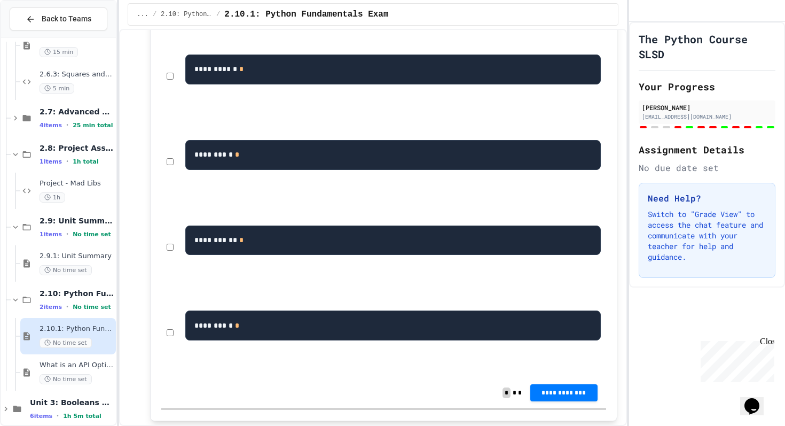
click at [173, 180] on div "******** * *" at bounding box center [383, 162] width 444 height 80
click at [170, 171] on div "******** * *" at bounding box center [383, 162] width 444 height 80
click at [583, 396] on span "**********" at bounding box center [564, 392] width 50 height 9
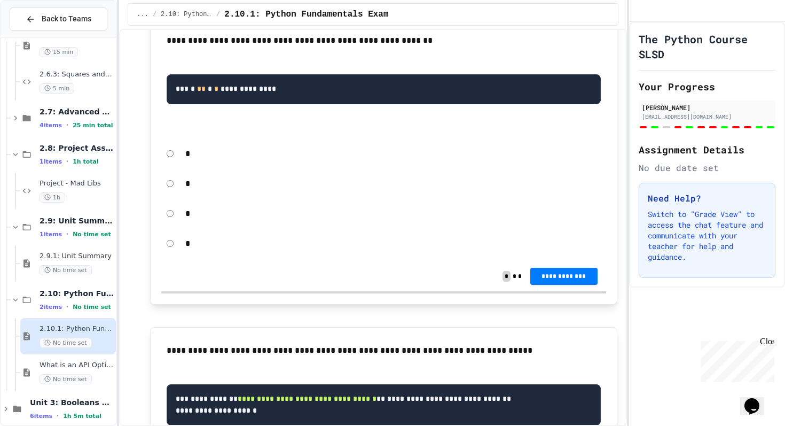
scroll to position [969, 0]
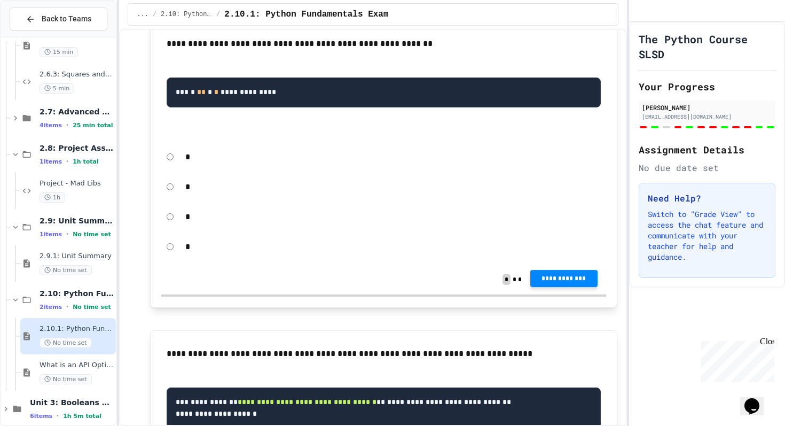
click at [571, 287] on button "**********" at bounding box center [563, 278] width 67 height 17
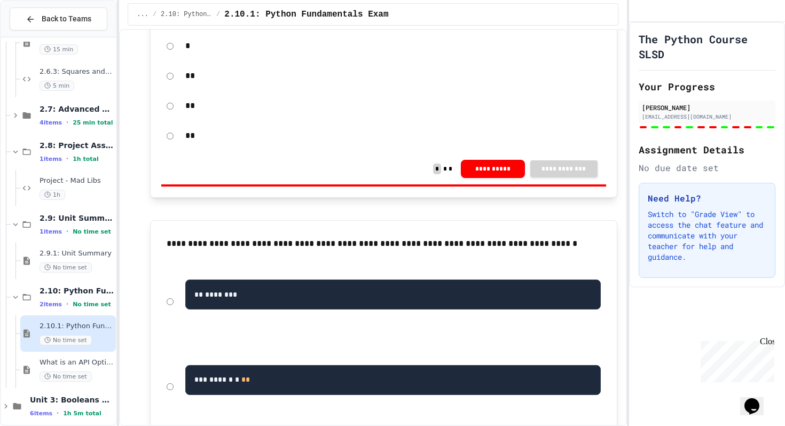
scroll to position [906, 0]
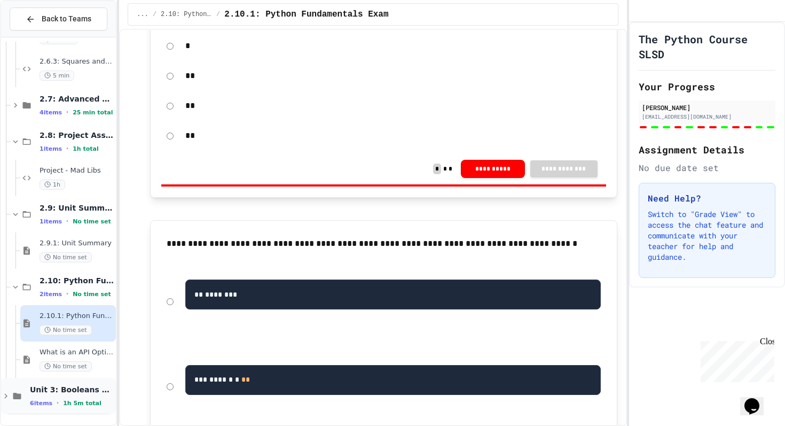
click at [77, 387] on span "Unit 3: Booleans and Conditionals" at bounding box center [72, 390] width 84 height 10
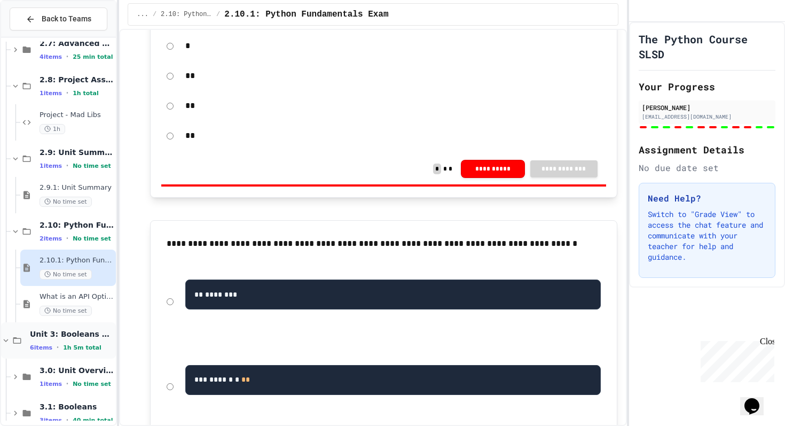
scroll to position [1014, 0]
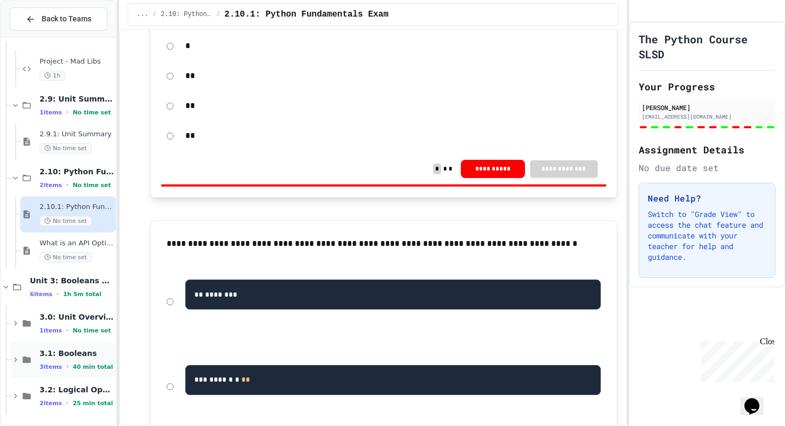
click at [84, 352] on span "3.1: Booleans" at bounding box center [77, 353] width 74 height 10
click at [77, 394] on div "3.1.1: Booleans 10 min" at bounding box center [77, 396] width 74 height 24
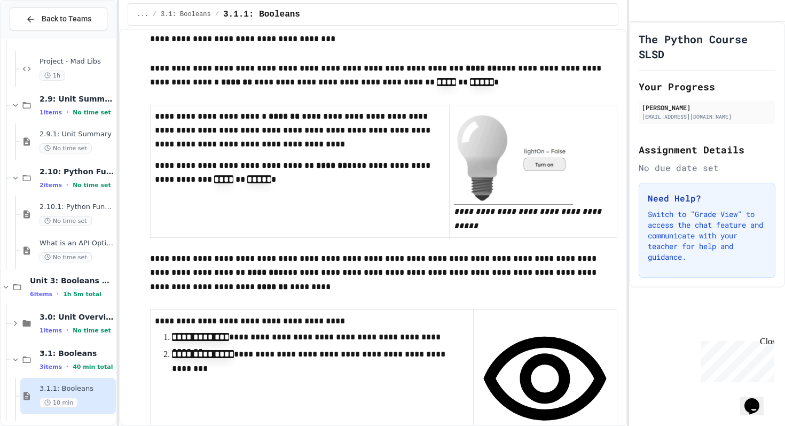
scroll to position [347, 0]
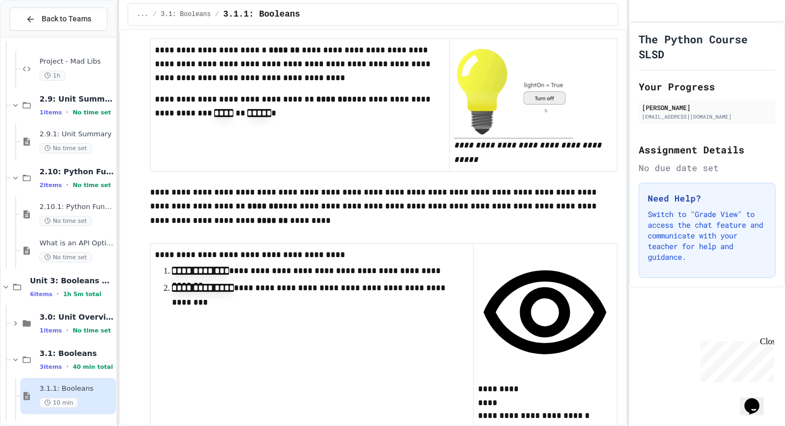
click at [396, 287] on p "**********" at bounding box center [312, 295] width 280 height 29
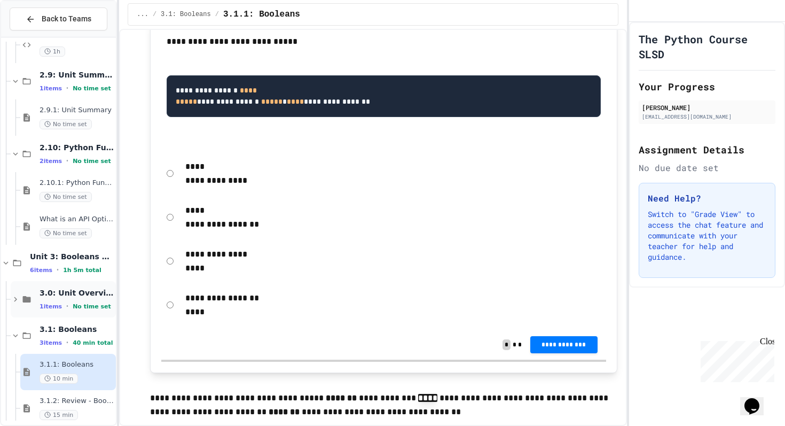
scroll to position [1123, 0]
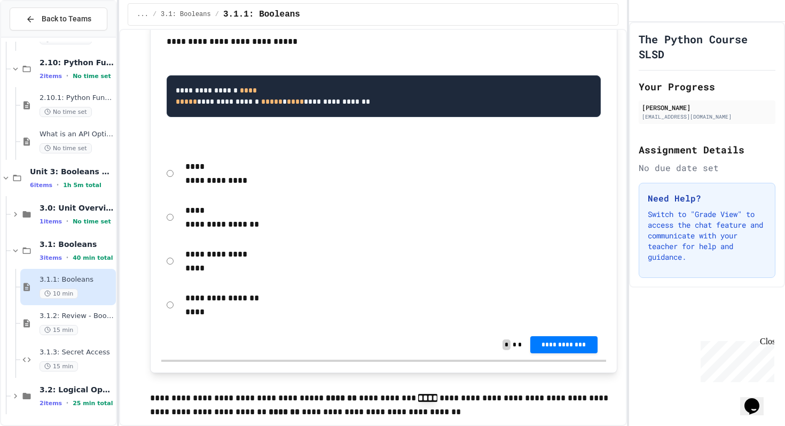
click at [89, 326] on div "15 min" at bounding box center [77, 330] width 74 height 10
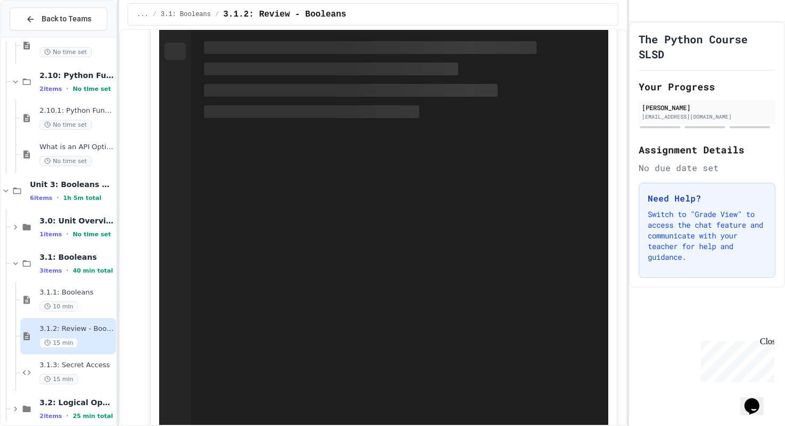
scroll to position [1334, 0]
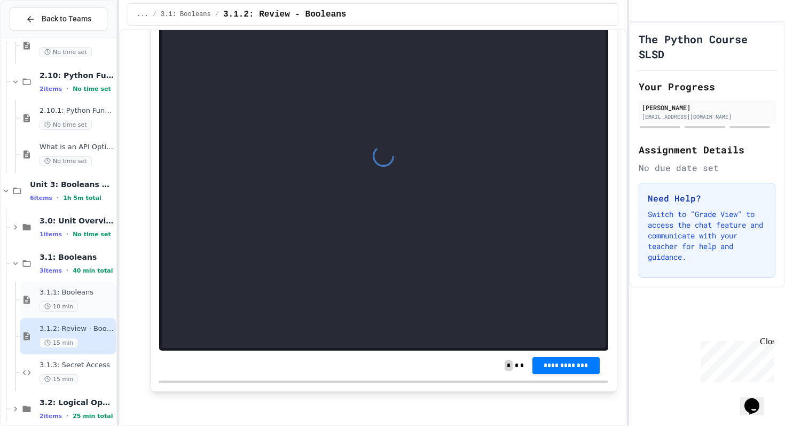
click at [90, 310] on div "10 min" at bounding box center [77, 306] width 74 height 10
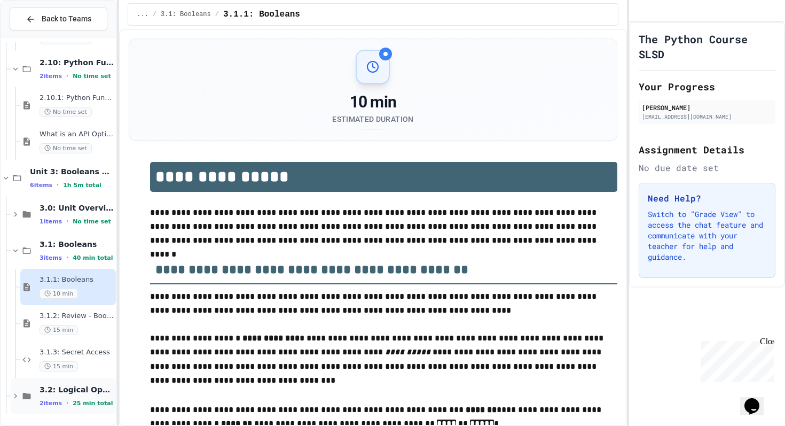
click at [72, 399] on div "2 items • 25 min total" at bounding box center [77, 403] width 74 height 9
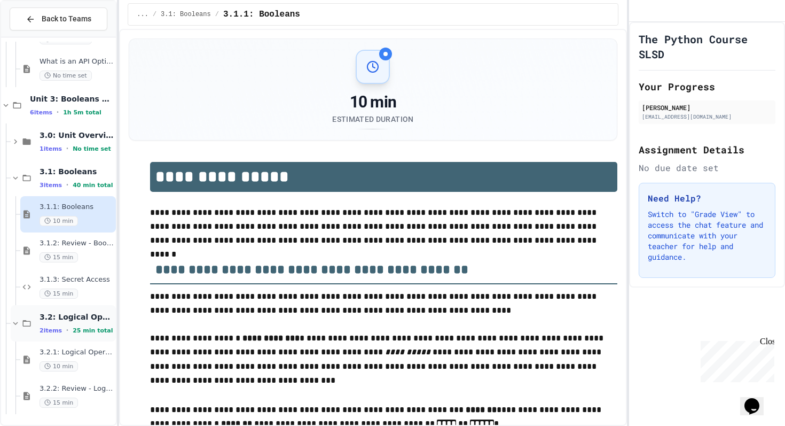
click at [83, 320] on span "3.2: Logical Operators" at bounding box center [77, 317] width 74 height 10
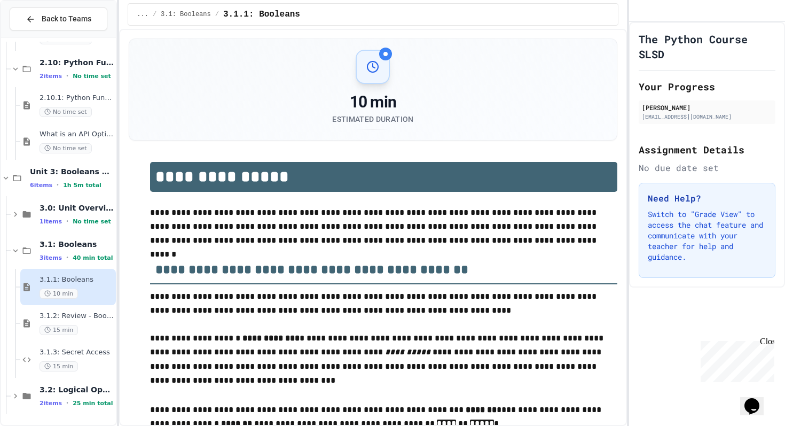
scroll to position [1111, 0]
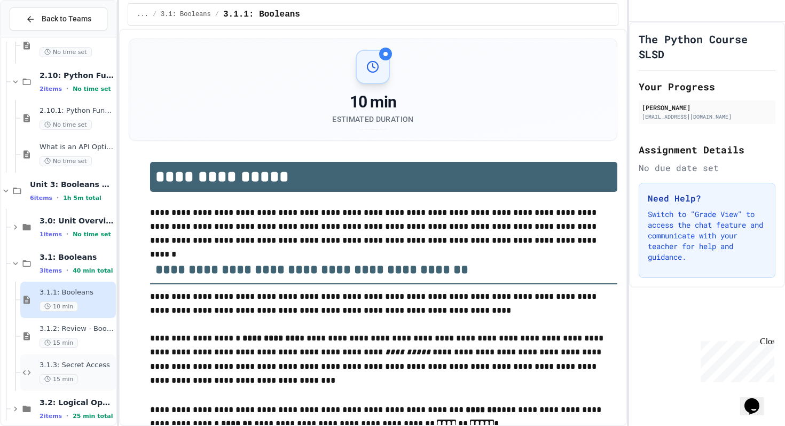
click at [73, 370] on div "3.1.3: Secret Access 15 min" at bounding box center [77, 373] width 74 height 24
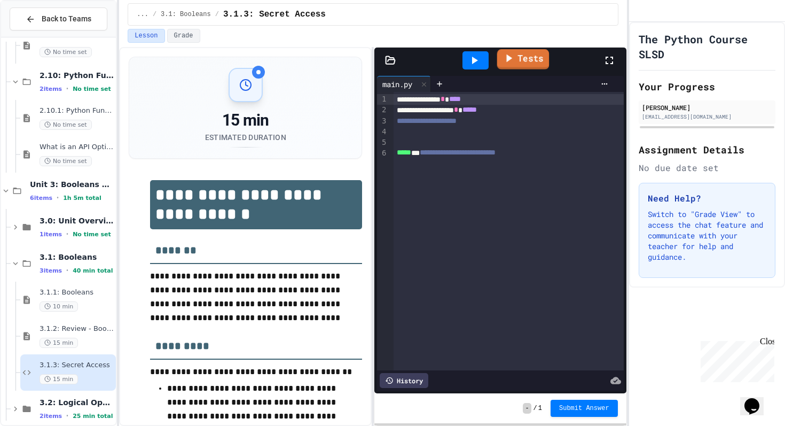
click at [532, 60] on link "Tests" at bounding box center [523, 59] width 52 height 20
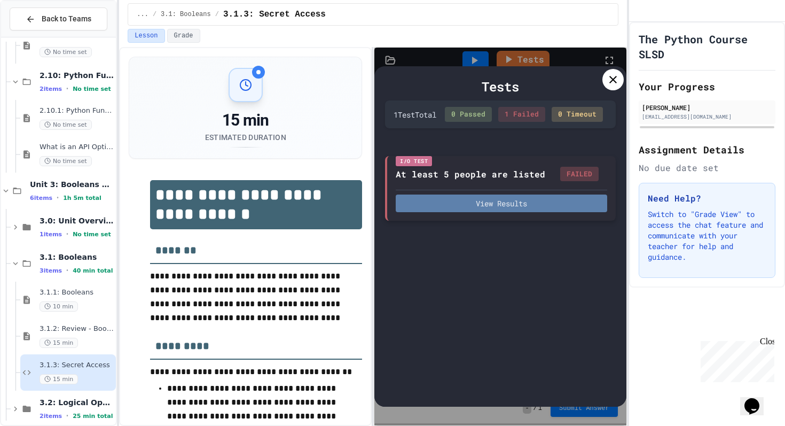
click at [532, 212] on button "View Results" at bounding box center [501, 203] width 211 height 18
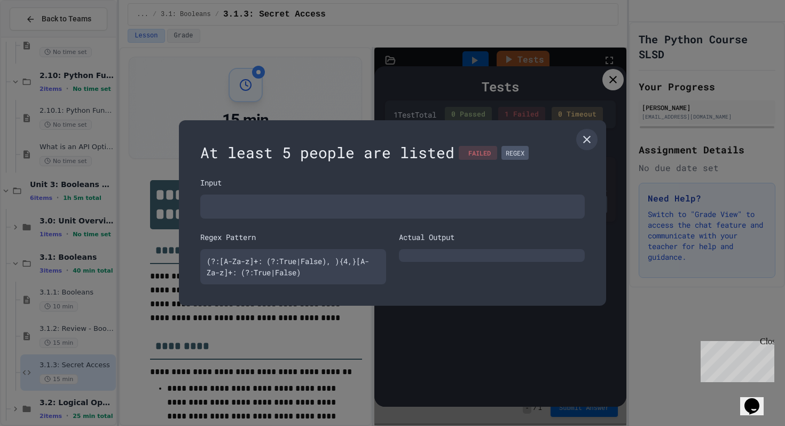
click at [599, 128] on div "At least 5 people are listed FAILED REGEX Input Regex Pattern (?:[A-Za-z]+: (?:…" at bounding box center [392, 212] width 427 height 185
click at [596, 134] on link at bounding box center [586, 139] width 21 height 21
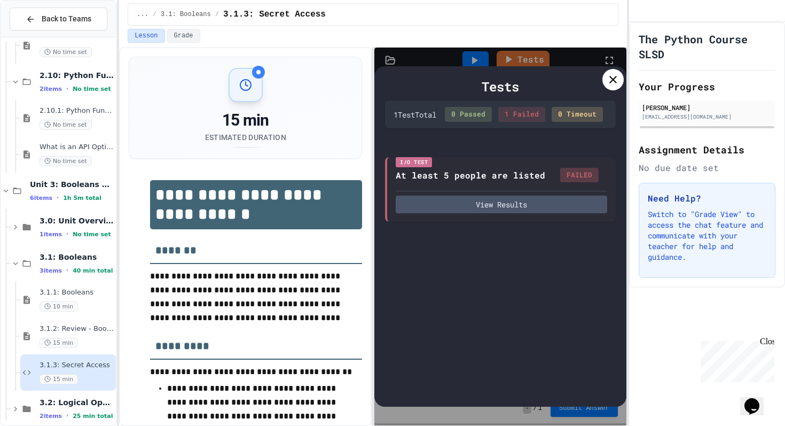
click at [618, 88] on div at bounding box center [613, 79] width 21 height 21
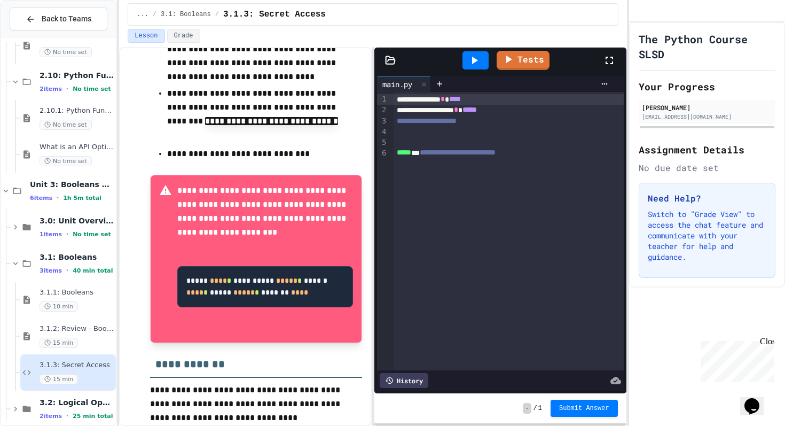
scroll to position [430, 0]
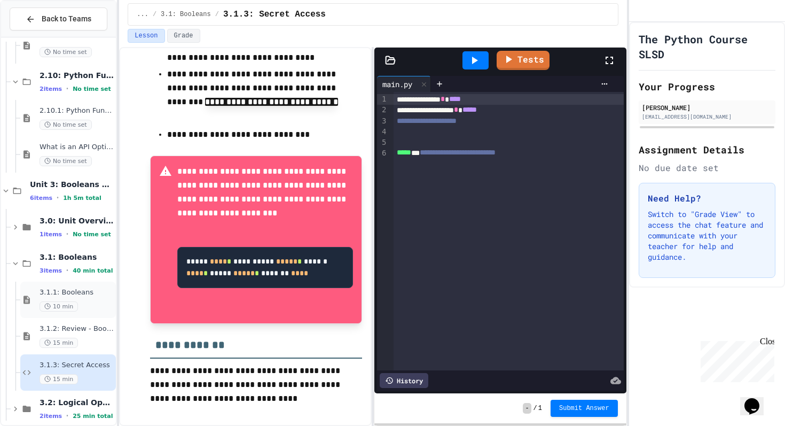
click at [70, 292] on span "3.1.1: Booleans" at bounding box center [77, 292] width 74 height 9
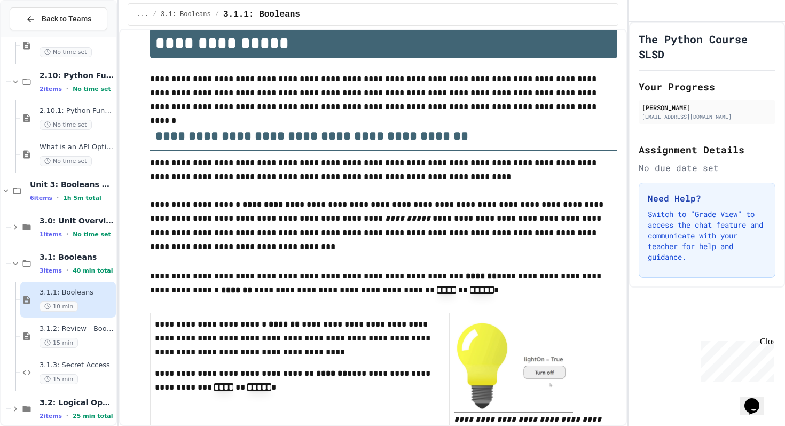
scroll to position [162, 0]
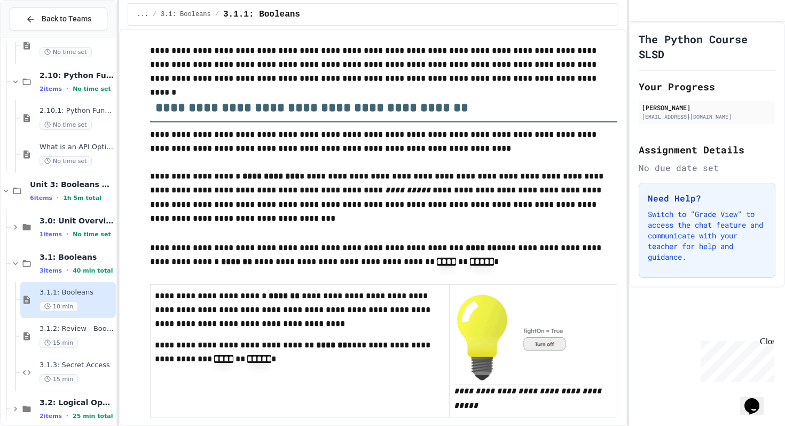
click at [504, 61] on p "**********" at bounding box center [383, 65] width 467 height 42
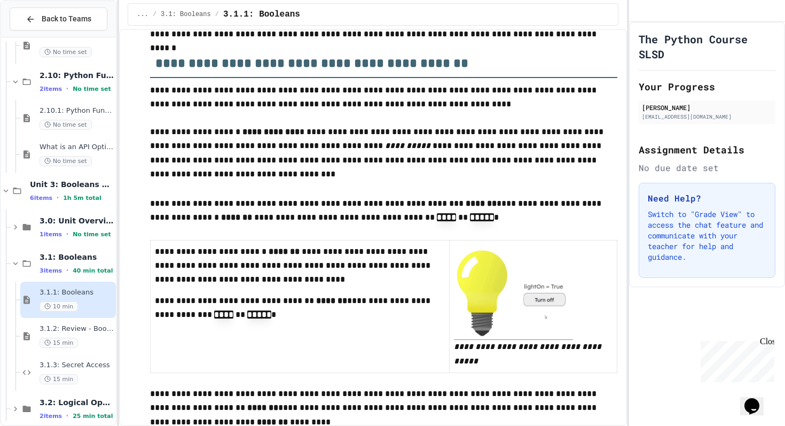
scroll to position [0, 0]
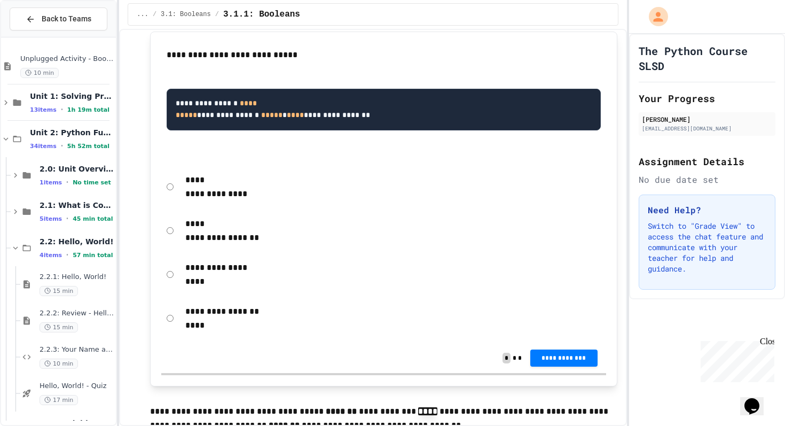
scroll to position [848, 0]
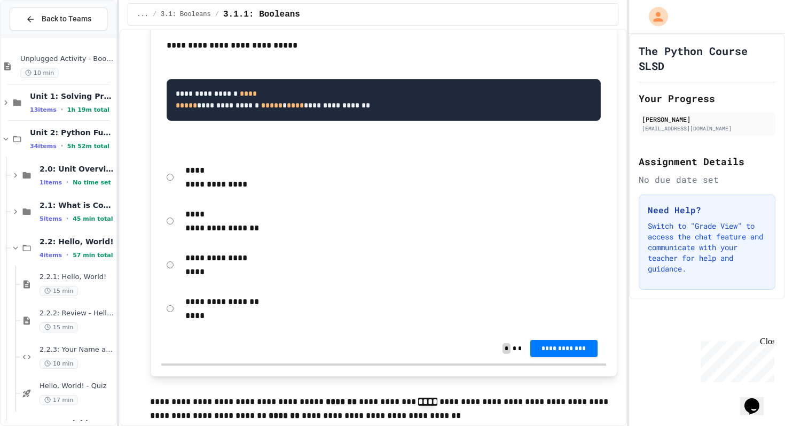
click at [174, 223] on div "**********" at bounding box center [383, 221] width 444 height 38
click at [580, 344] on span "**********" at bounding box center [564, 348] width 50 height 9
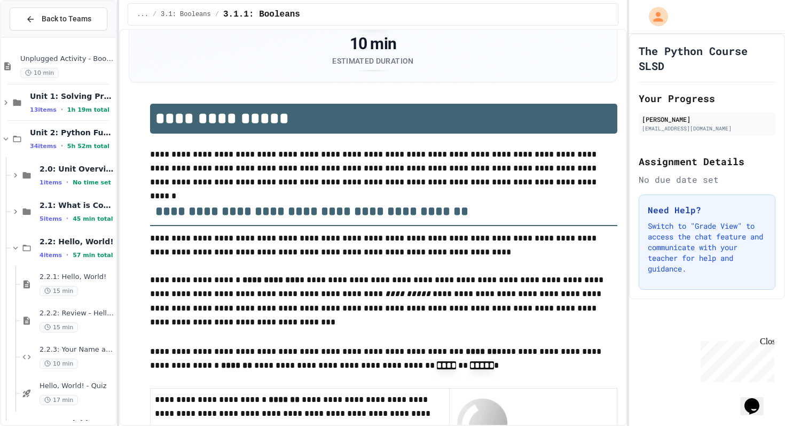
scroll to position [0, 0]
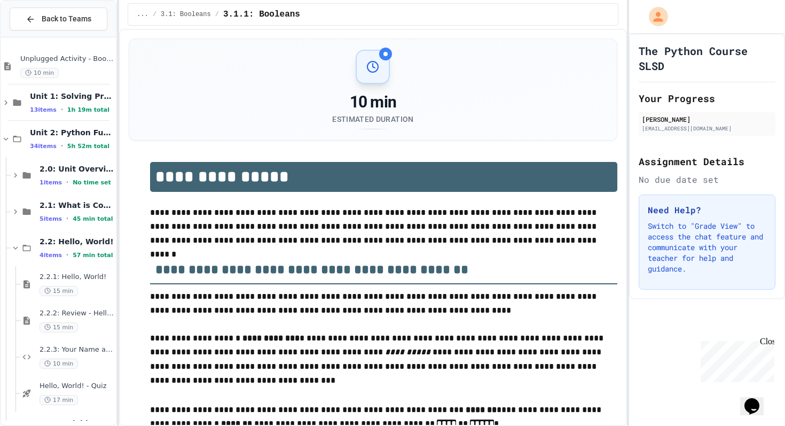
click at [521, 65] on div "10 min Estimated Duration" at bounding box center [373, 90] width 462 height 80
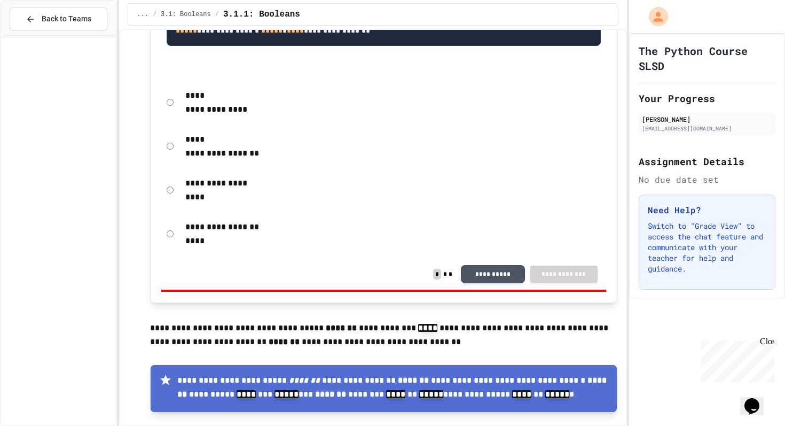
scroll to position [1123, 0]
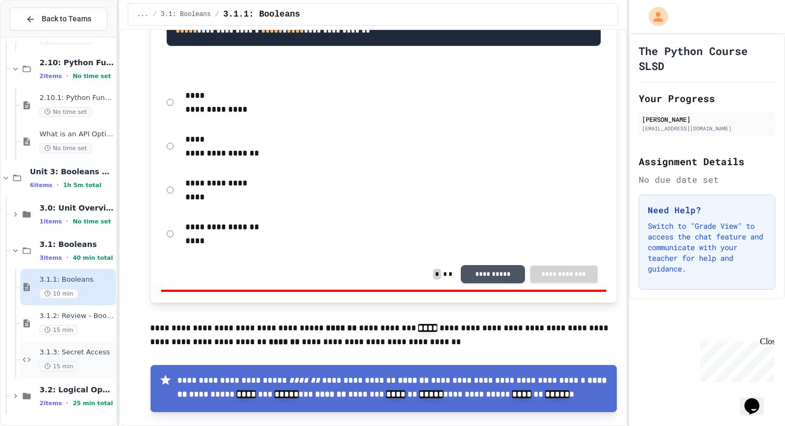
click at [87, 363] on div "15 min" at bounding box center [77, 366] width 74 height 10
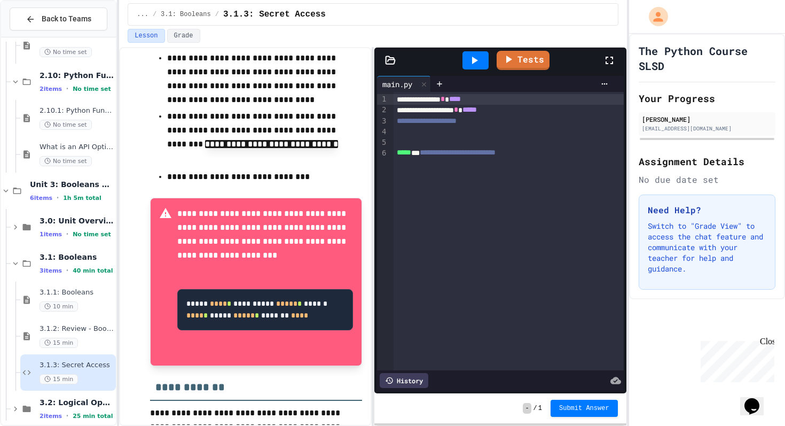
scroll to position [402, 0]
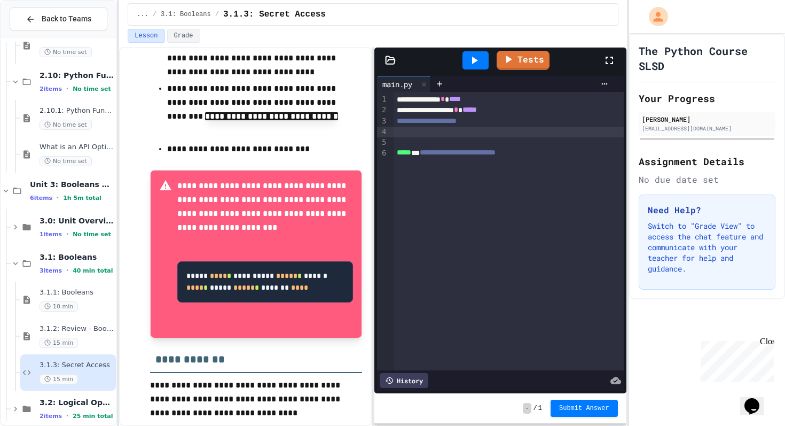
click at [412, 135] on div at bounding box center [509, 132] width 230 height 11
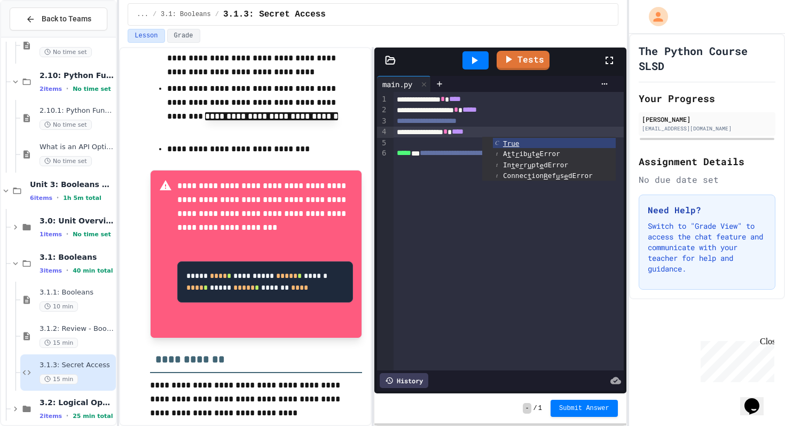
click at [411, 148] on div "**********" at bounding box center [509, 153] width 230 height 11
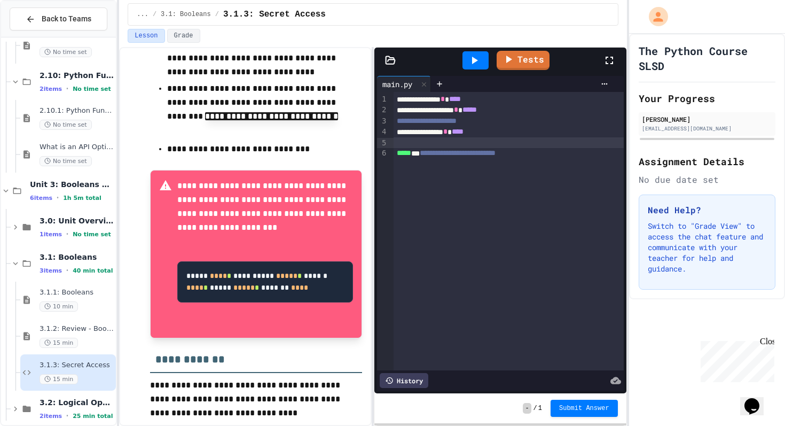
click at [412, 143] on div at bounding box center [509, 142] width 230 height 11
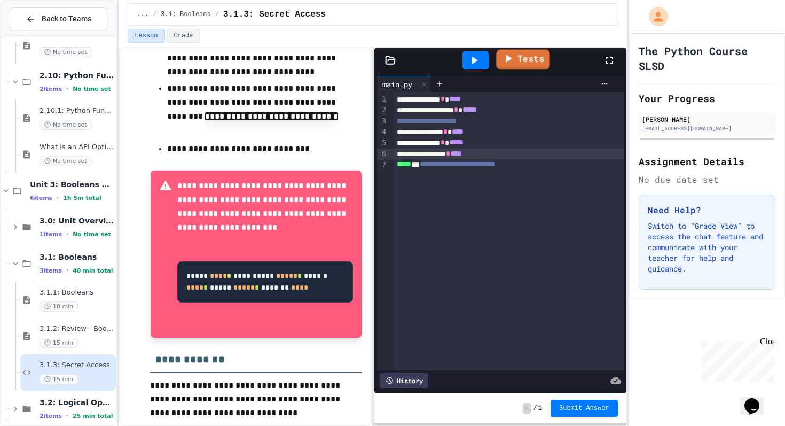
click at [521, 53] on link "Tests" at bounding box center [522, 60] width 53 height 20
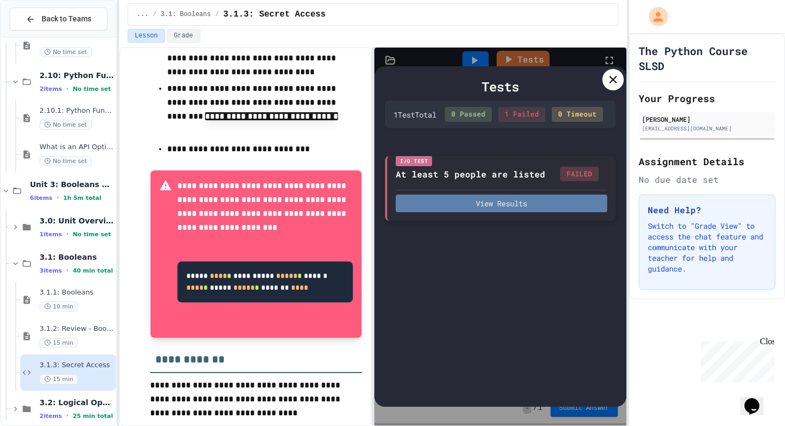
click at [543, 212] on button "View Results" at bounding box center [501, 203] width 211 height 18
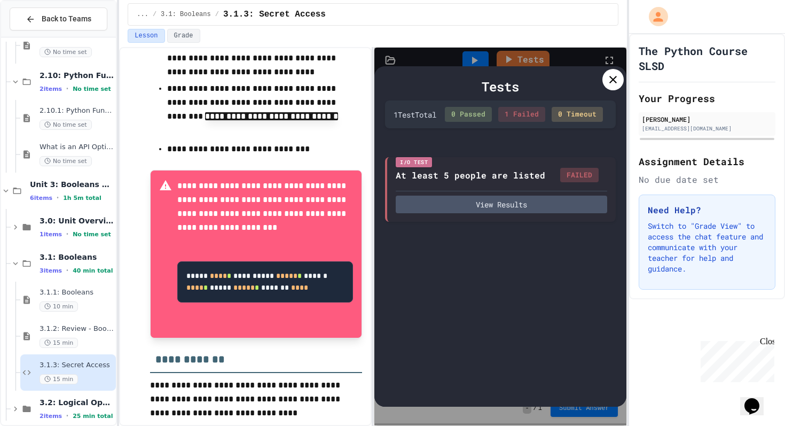
click at [614, 79] on icon at bounding box center [613, 79] width 7 height 7
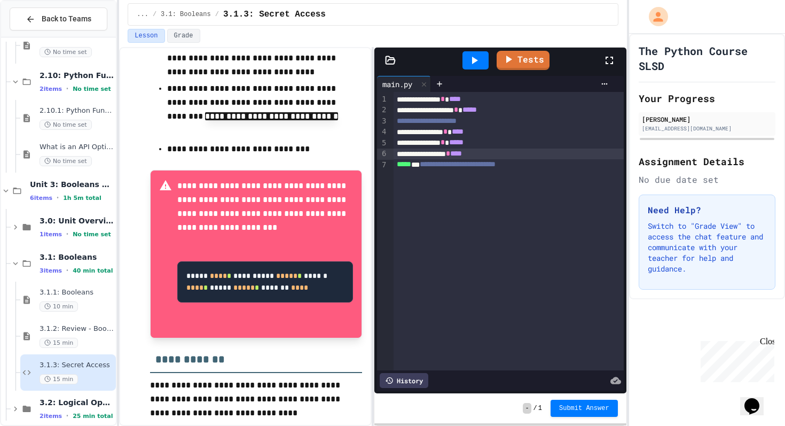
click at [474, 64] on icon at bounding box center [474, 60] width 13 height 13
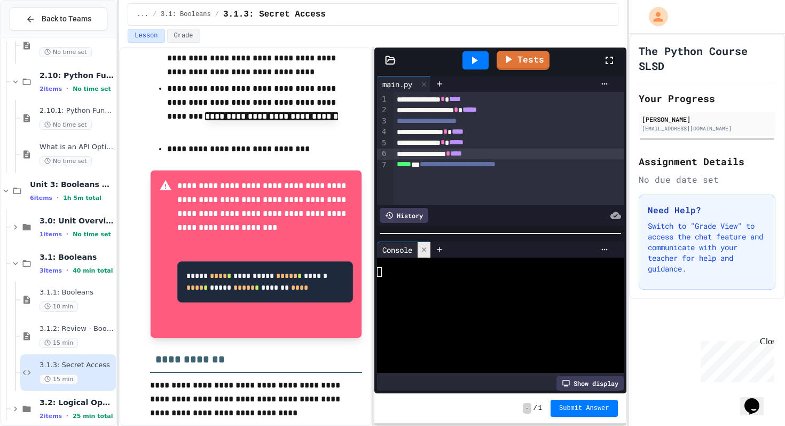
click at [427, 251] on icon at bounding box center [423, 249] width 7 height 7
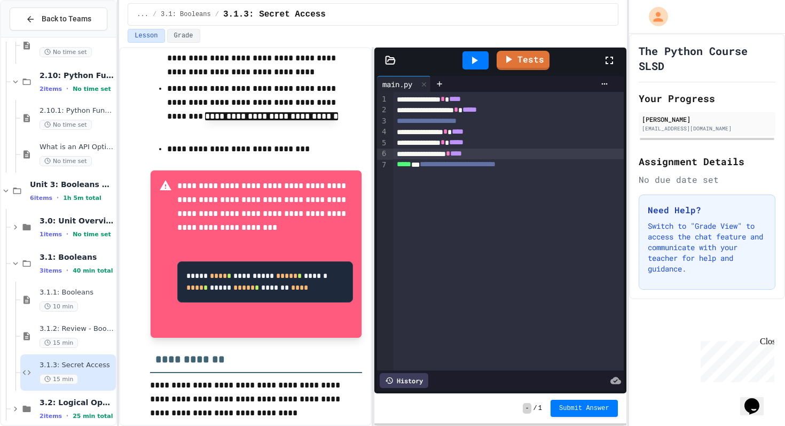
click at [462, 153] on span "****" at bounding box center [456, 153] width 12 height 7
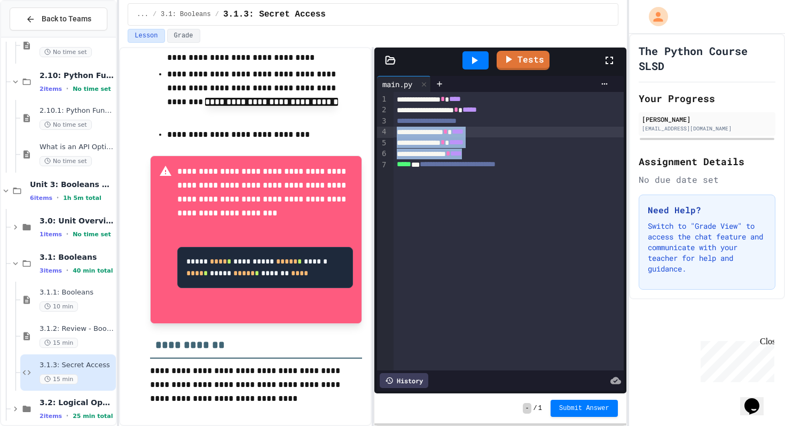
drag, startPoint x: 513, startPoint y: 158, endPoint x: 398, endPoint y: 132, distance: 118.2
click at [398, 132] on div "**********" at bounding box center [509, 231] width 230 height 278
click at [80, 283] on div "3.1.1: Booleans 10 min" at bounding box center [68, 300] width 96 height 36
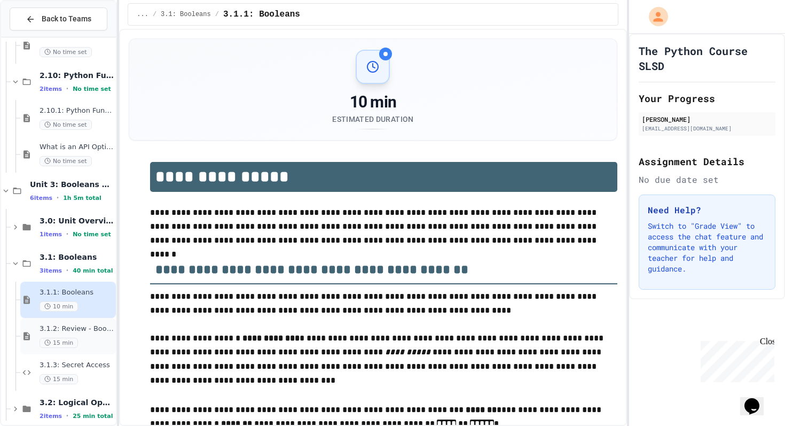
click at [87, 334] on div "3.1.2: Review - Booleans 15 min" at bounding box center [77, 336] width 74 height 24
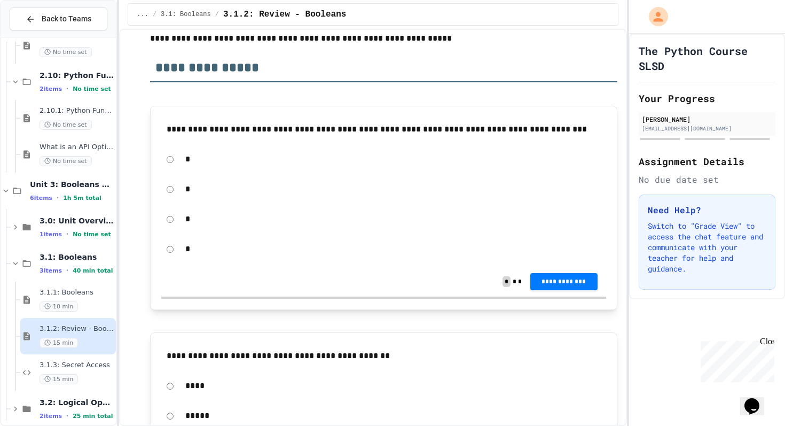
scroll to position [175, 0]
click at [88, 301] on div "10 min" at bounding box center [77, 306] width 74 height 10
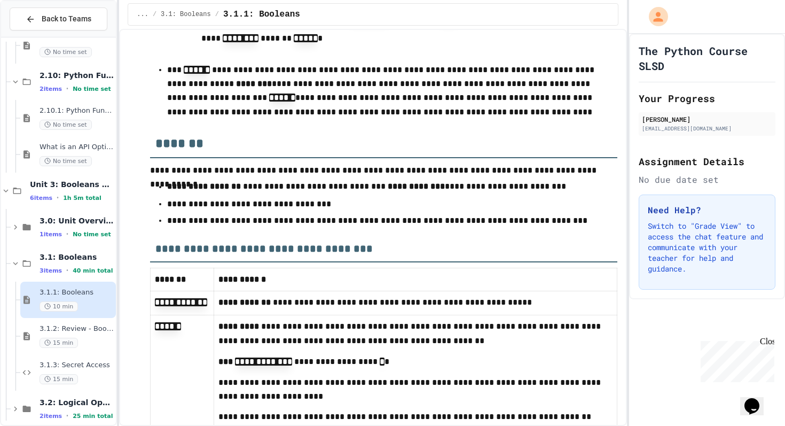
scroll to position [3580, 0]
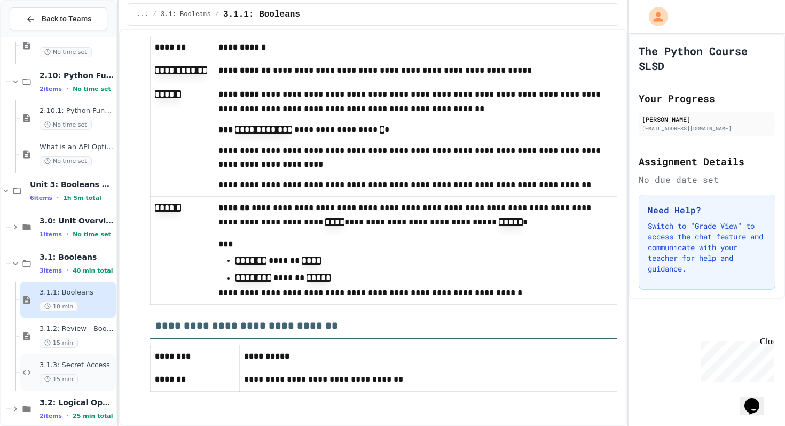
click at [99, 383] on div "15 min" at bounding box center [77, 379] width 74 height 10
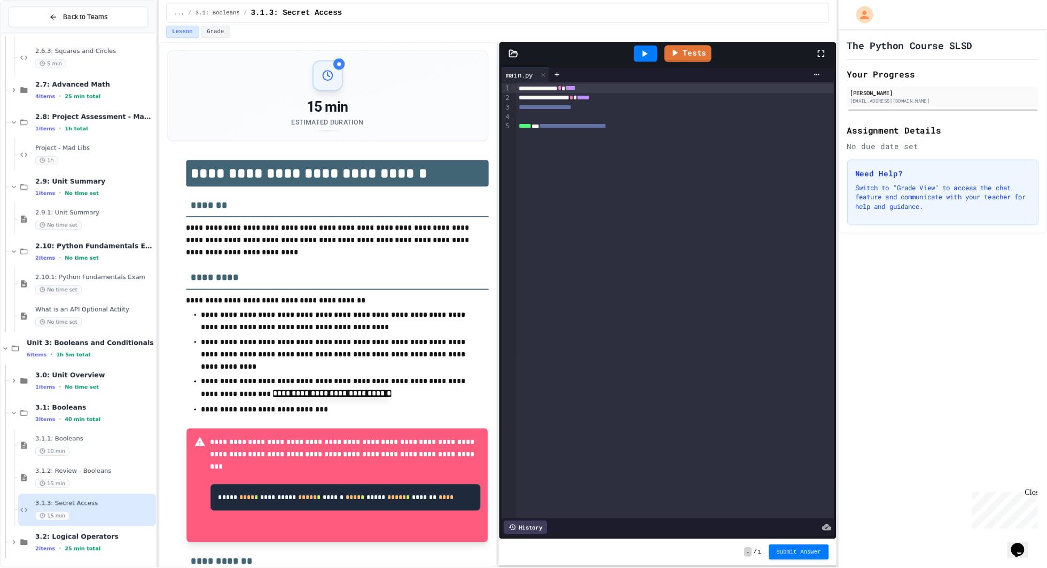
scroll to position [71, 0]
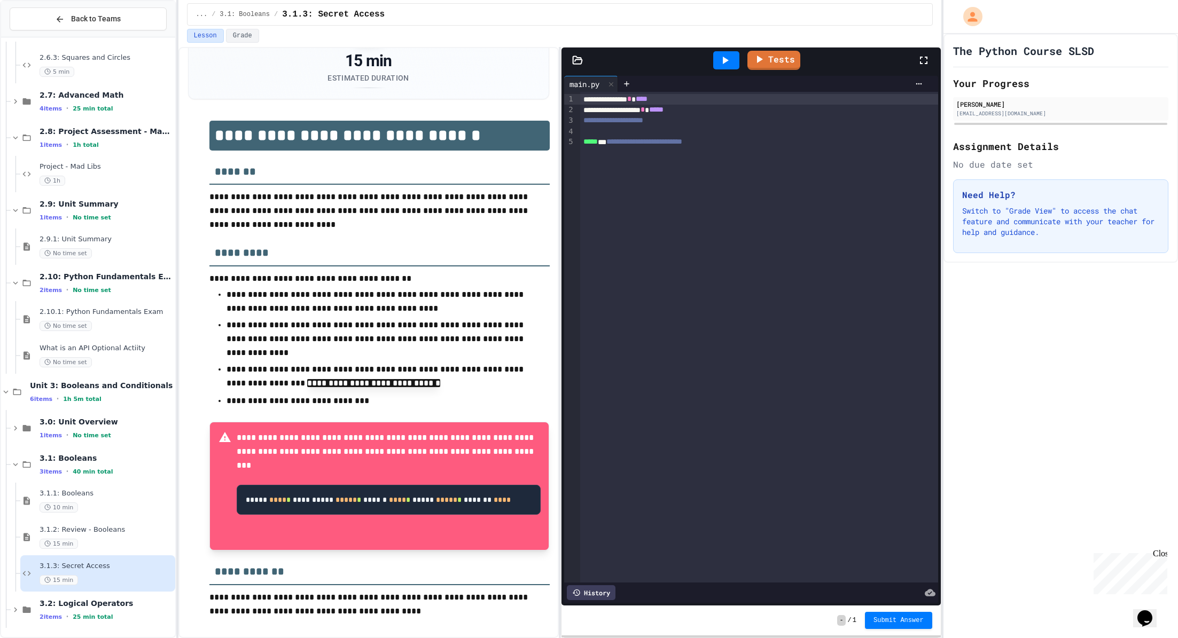
click at [630, 134] on div at bounding box center [759, 132] width 358 height 11
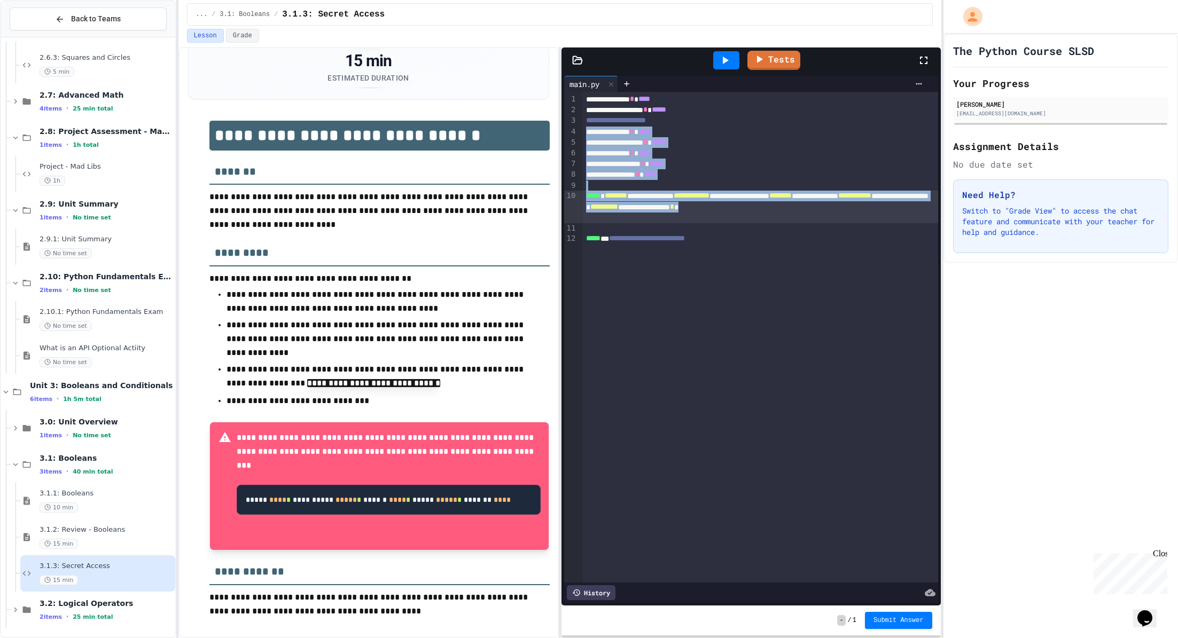
drag, startPoint x: 585, startPoint y: 131, endPoint x: 807, endPoint y: 219, distance: 239.1
click at [785, 219] on div "**********" at bounding box center [760, 337] width 355 height 491
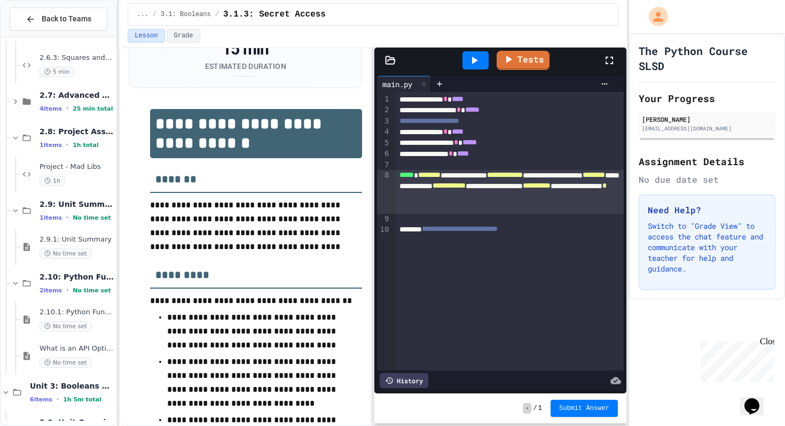
click at [399, 389] on div "History" at bounding box center [500, 380] width 246 height 20
click at [402, 385] on div "History" at bounding box center [404, 380] width 49 height 15
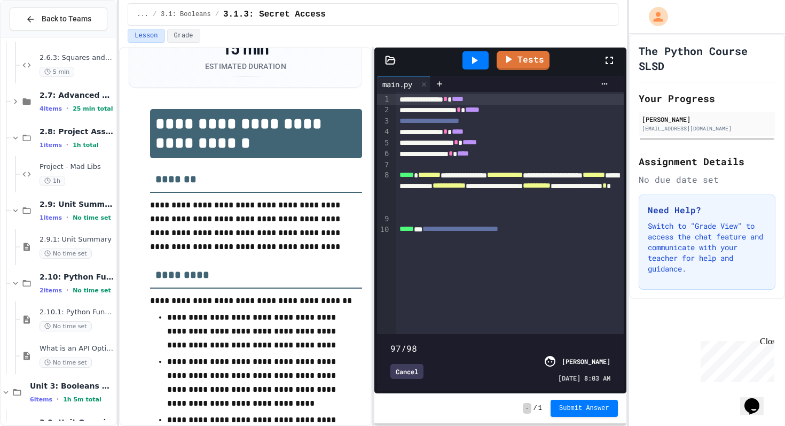
type input "**"
click at [391, 342] on span at bounding box center [391, 342] width 0 height 0
click at [410, 373] on div "Cancel" at bounding box center [407, 371] width 33 height 15
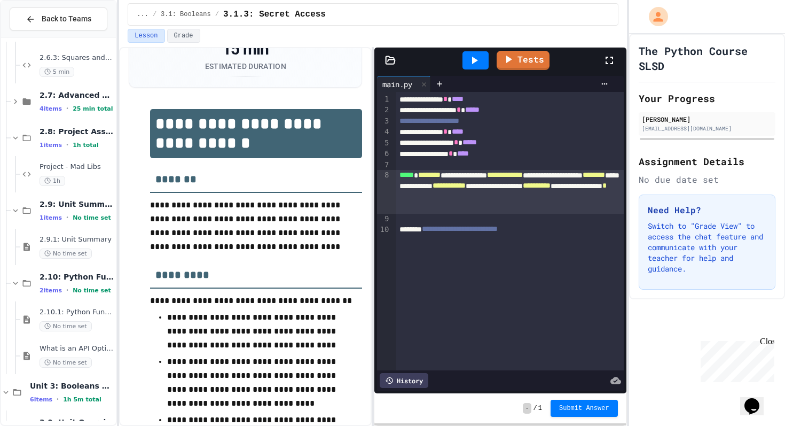
click at [520, 207] on div "**********" at bounding box center [510, 192] width 228 height 44
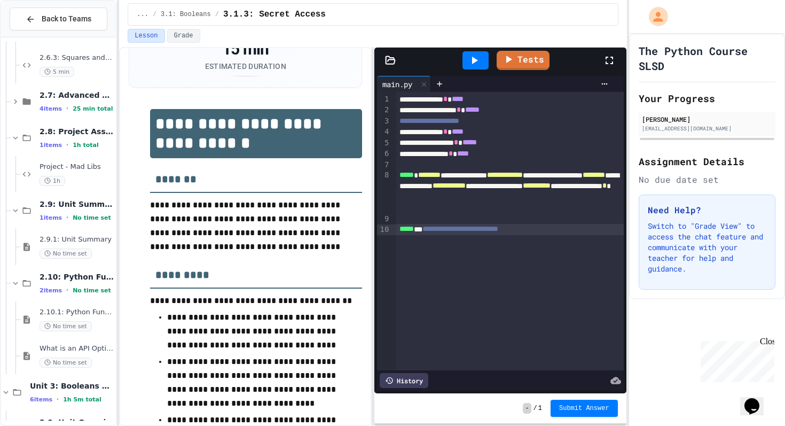
click at [482, 224] on div "**********" at bounding box center [510, 229] width 228 height 11
click at [475, 220] on div at bounding box center [510, 219] width 228 height 11
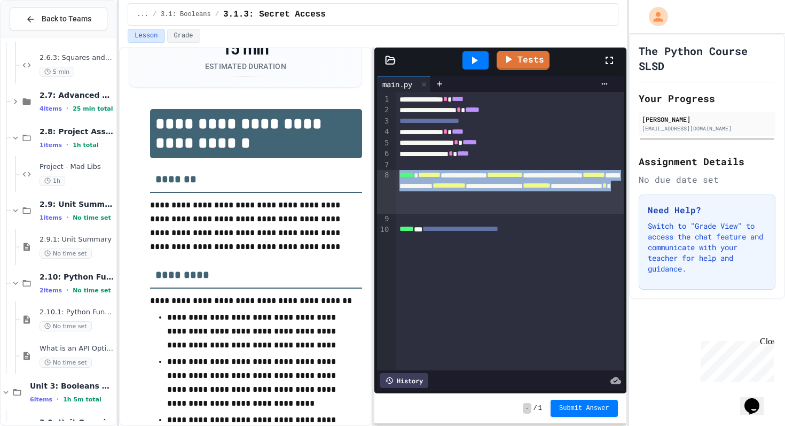
drag, startPoint x: 401, startPoint y: 177, endPoint x: 508, endPoint y: 208, distance: 111.2
click at [508, 208] on div "**********" at bounding box center [510, 192] width 228 height 44
copy div "**********"
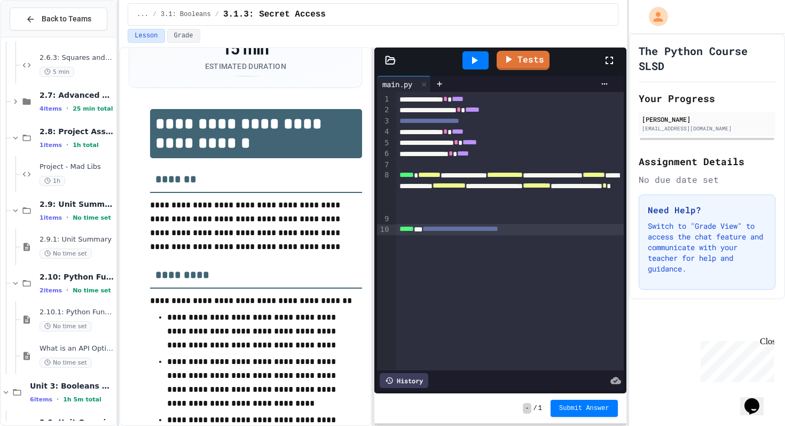
click at [443, 244] on div "**********" at bounding box center [510, 231] width 228 height 278
click at [519, 62] on link "Tests" at bounding box center [523, 59] width 49 height 20
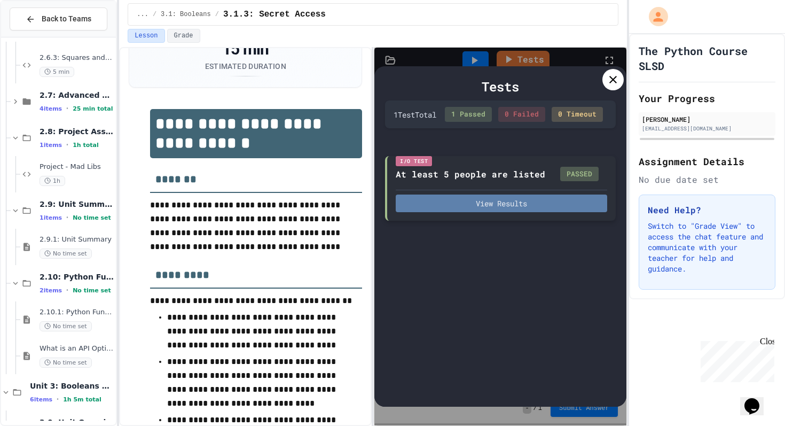
click at [518, 212] on button "View Results" at bounding box center [501, 203] width 211 height 18
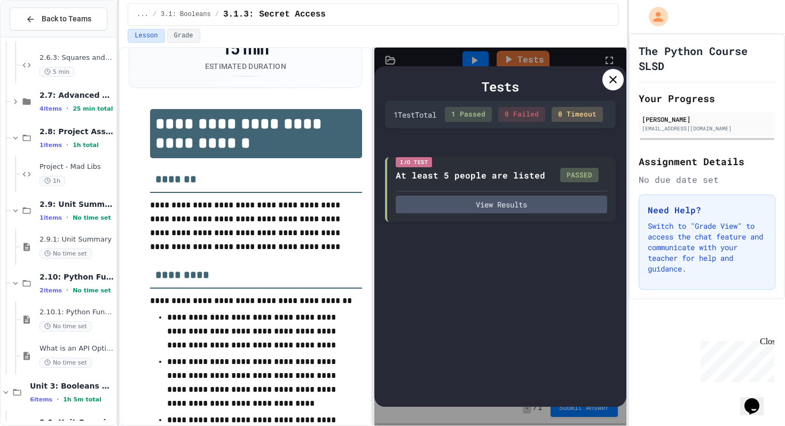
click at [614, 82] on icon at bounding box center [613, 79] width 7 height 7
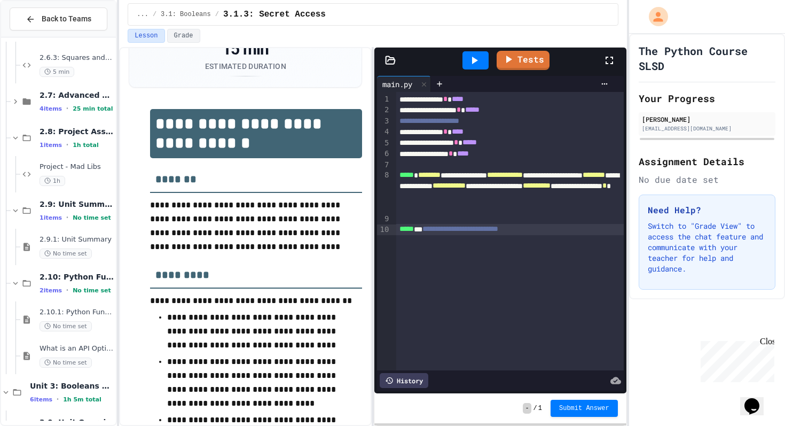
click at [652, 368] on div "The Python Course SLSD Your Progress Joseph Mulharan sn26.mulharanj@spartandocs…" at bounding box center [707, 230] width 156 height 392
click at [528, 67] on link "Tests" at bounding box center [523, 60] width 53 height 19
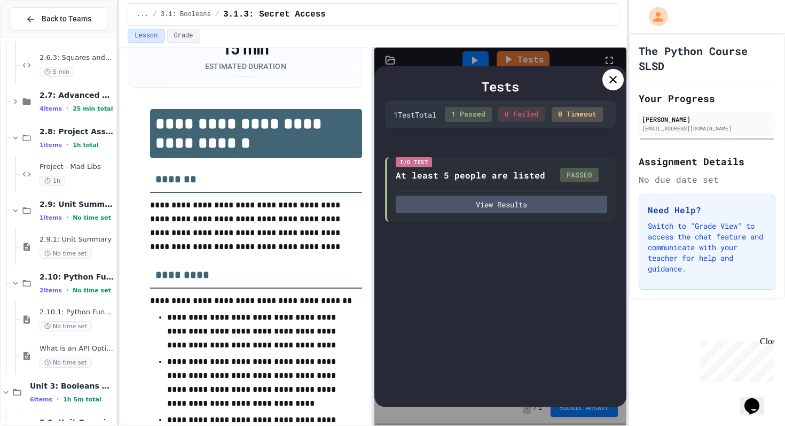
click at [621, 81] on div at bounding box center [613, 79] width 21 height 21
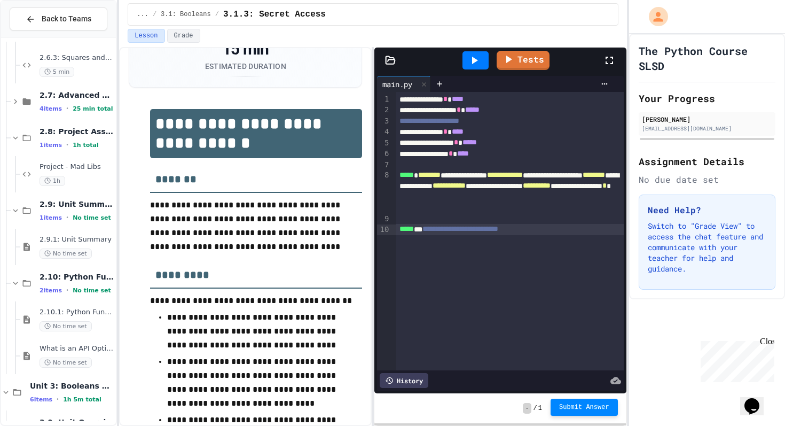
click at [581, 408] on span "Submit Answer" at bounding box center [584, 407] width 50 height 9
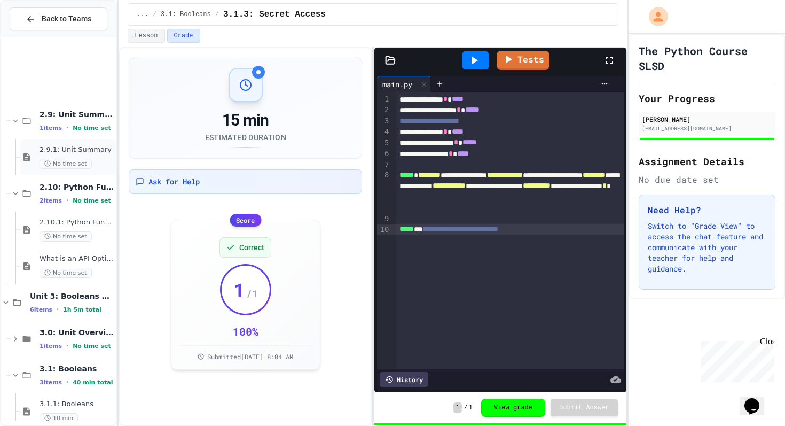
scroll to position [1123, 0]
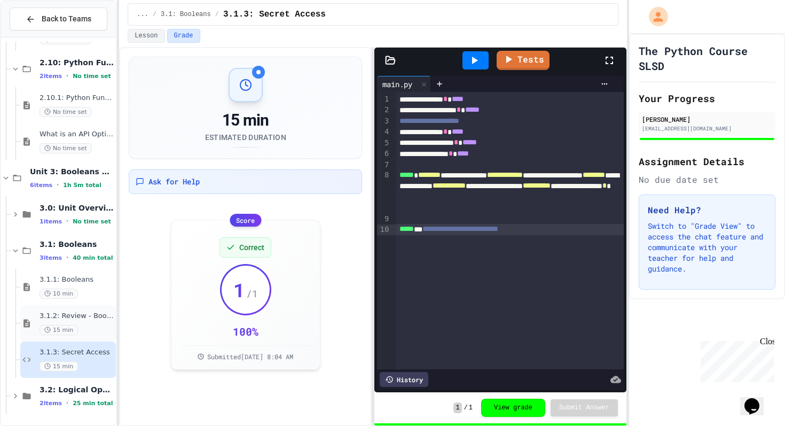
click at [71, 330] on span "15 min" at bounding box center [59, 330] width 38 height 10
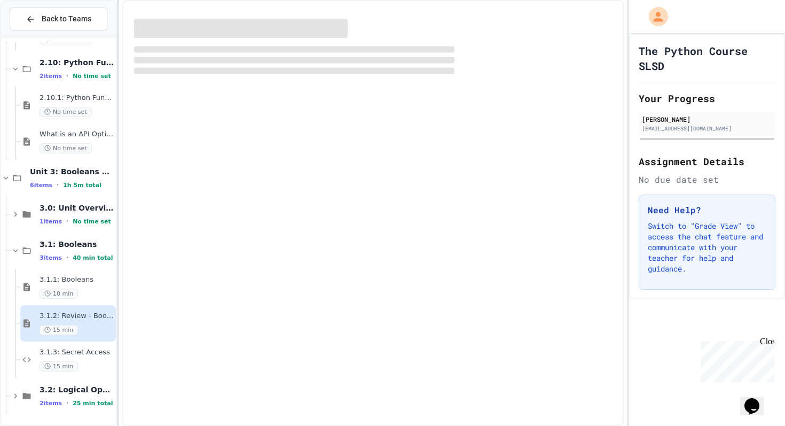
scroll to position [1111, 0]
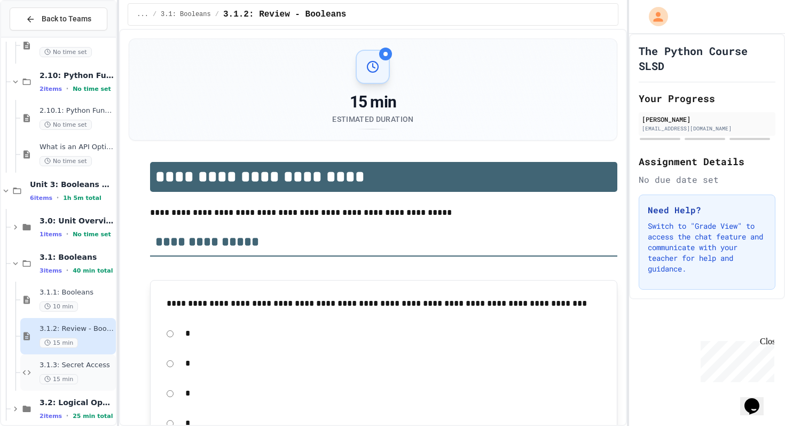
click at [67, 372] on div "3.1.3: Secret Access 15 min" at bounding box center [77, 373] width 74 height 24
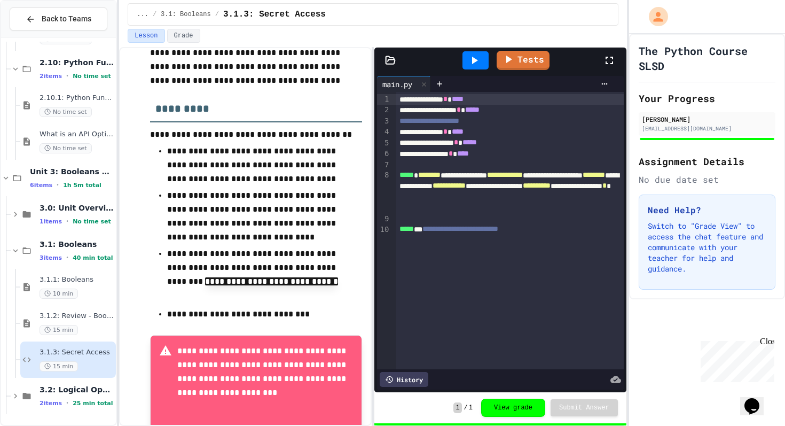
scroll to position [458, 0]
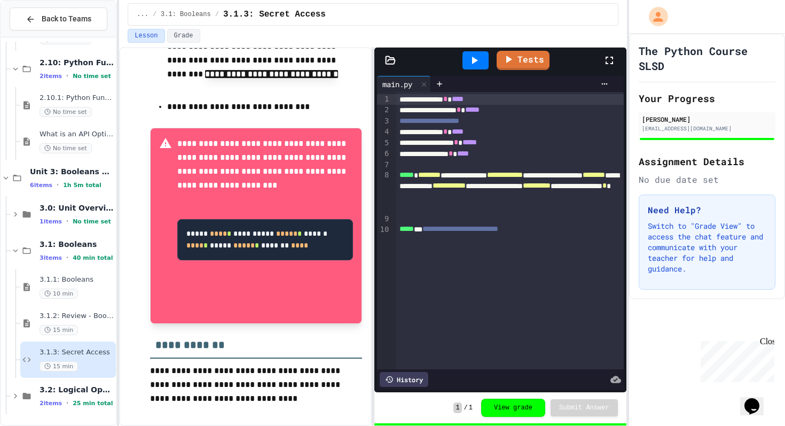
click at [430, 176] on span "*******" at bounding box center [429, 174] width 22 height 7
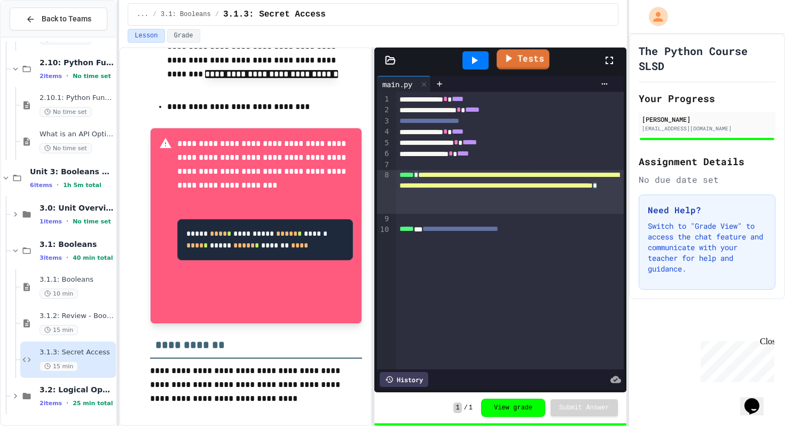
click at [524, 57] on link "Tests" at bounding box center [523, 59] width 53 height 20
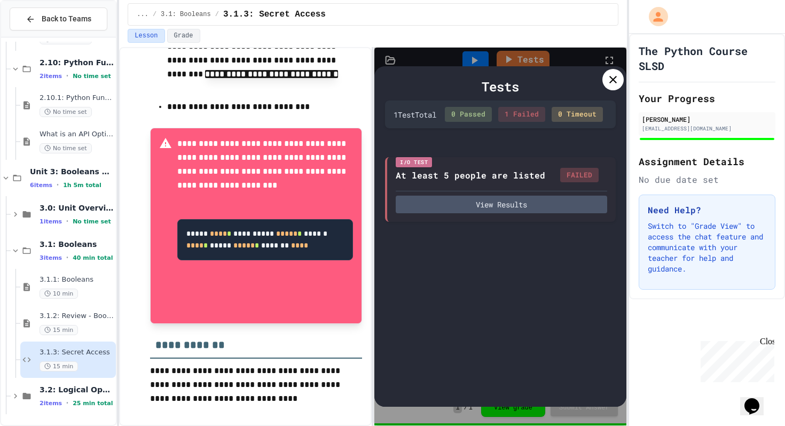
click at [616, 76] on icon at bounding box center [613, 79] width 7 height 7
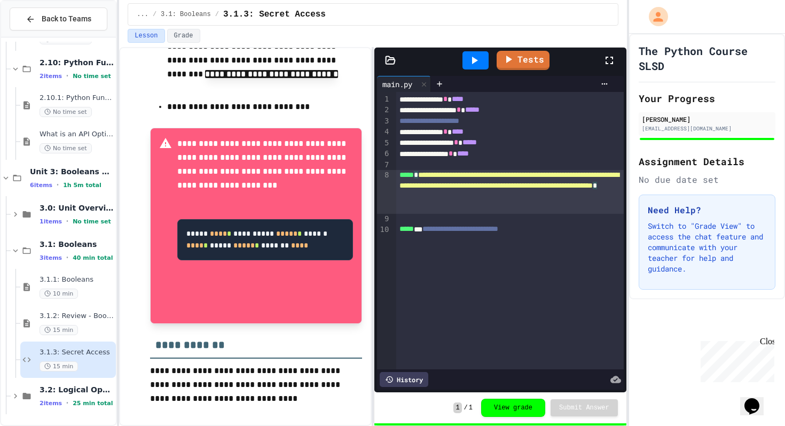
click at [427, 176] on span "**********" at bounding box center [510, 180] width 220 height 18
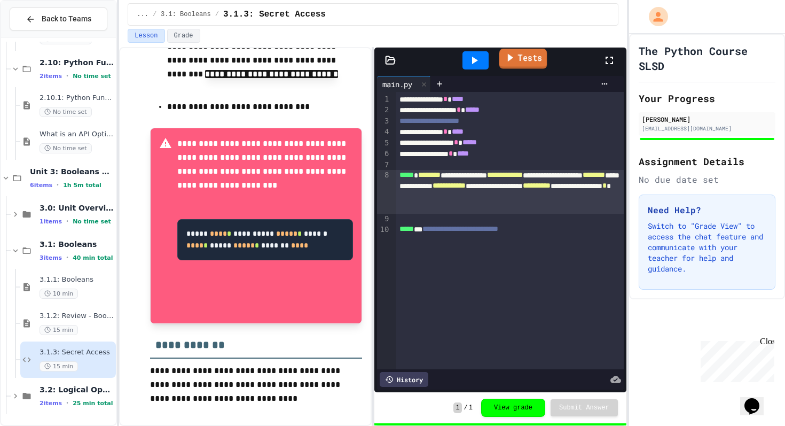
click at [527, 62] on link "Tests" at bounding box center [524, 59] width 48 height 20
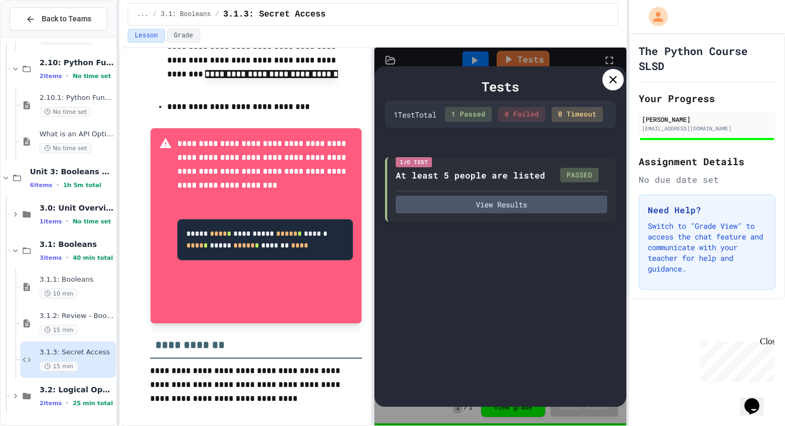
click at [614, 84] on icon at bounding box center [613, 79] width 13 height 13
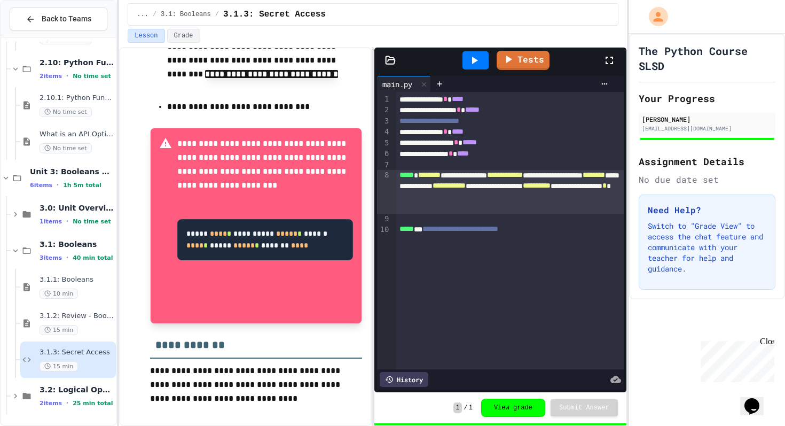
click at [556, 32] on div "Lesson Grade" at bounding box center [373, 36] width 490 height 14
